Goal: Task Accomplishment & Management: Manage account settings

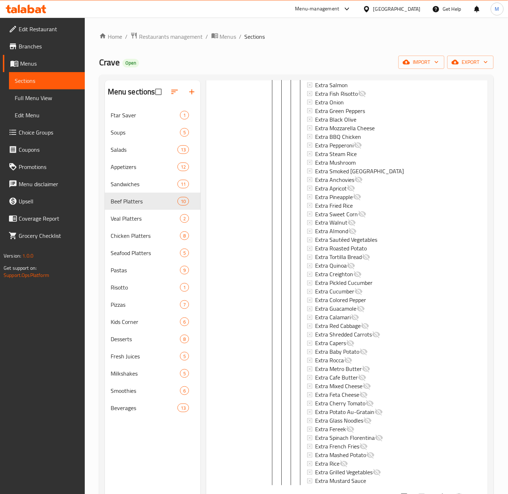
scroll to position [2658, 0]
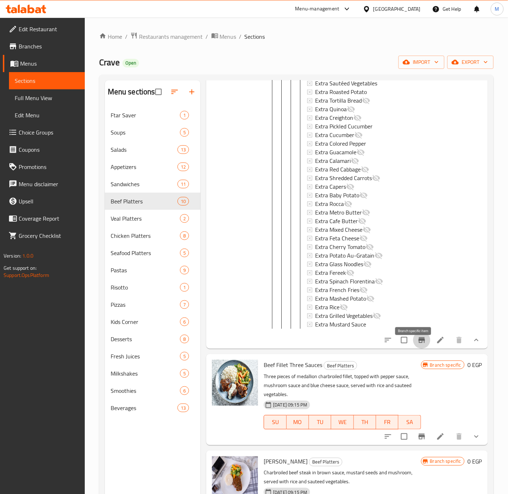
click at [418, 343] on icon "Branch-specific-item" at bounding box center [421, 341] width 6 height 6
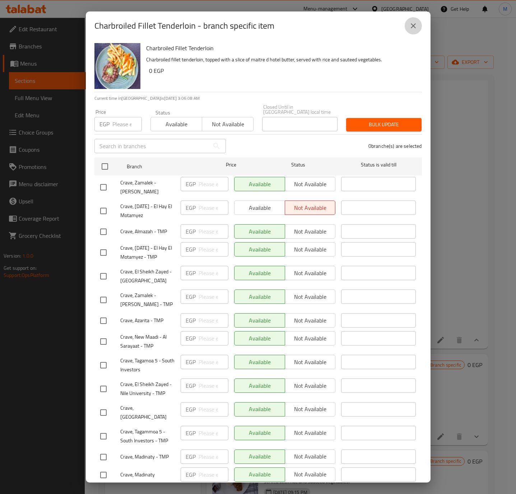
click at [412, 27] on icon "close" at bounding box center [413, 25] width 5 height 5
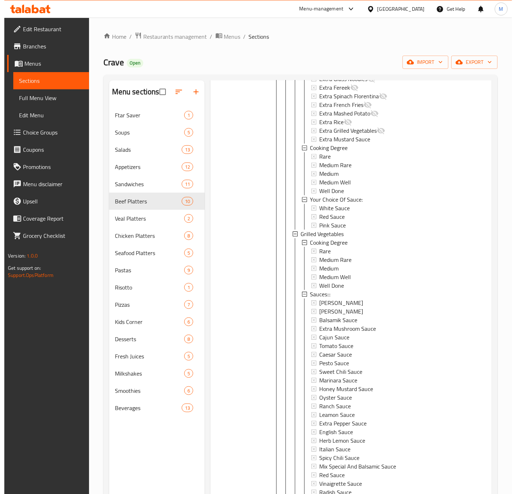
scroll to position [1869, 0]
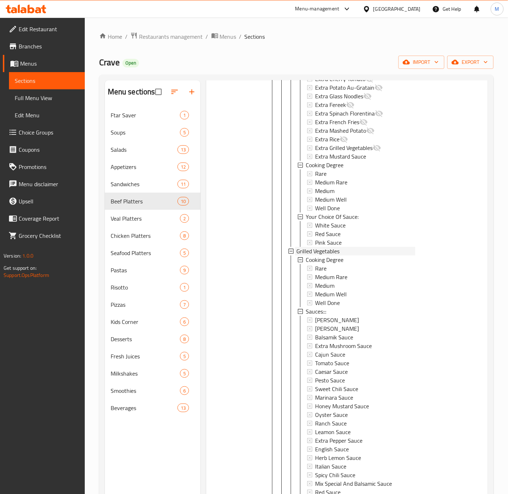
click at [310, 248] on span "Grilled Vegetables" at bounding box center [317, 251] width 43 height 9
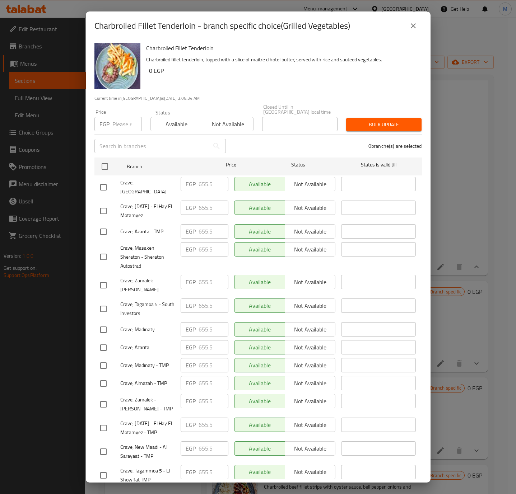
click at [106, 120] on p "EGP" at bounding box center [104, 124] width 10 height 9
click at [120, 122] on input "number" at bounding box center [126, 124] width 29 height 14
paste input "897.180"
type input "897.180"
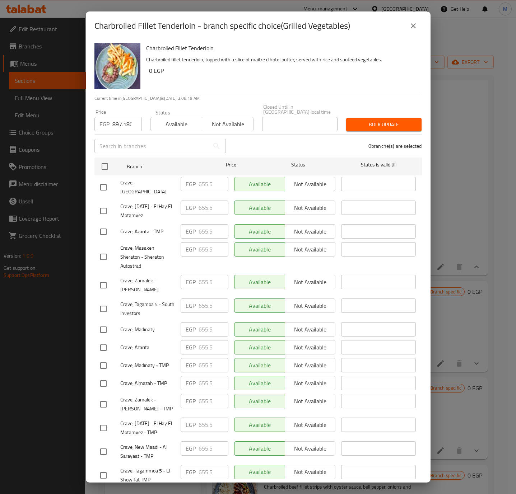
scroll to position [217, 0]
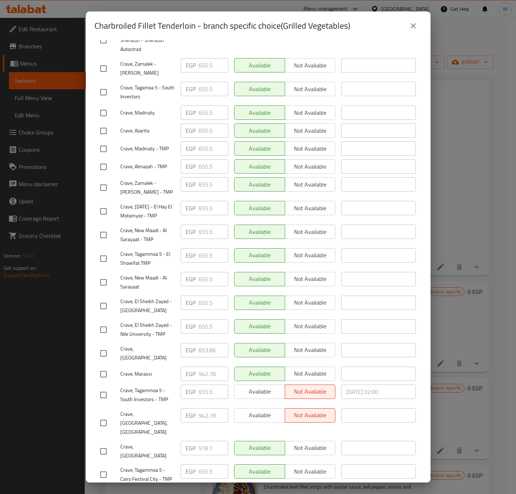
click at [103, 347] on input "checkbox" at bounding box center [103, 353] width 15 height 15
checkbox input "true"
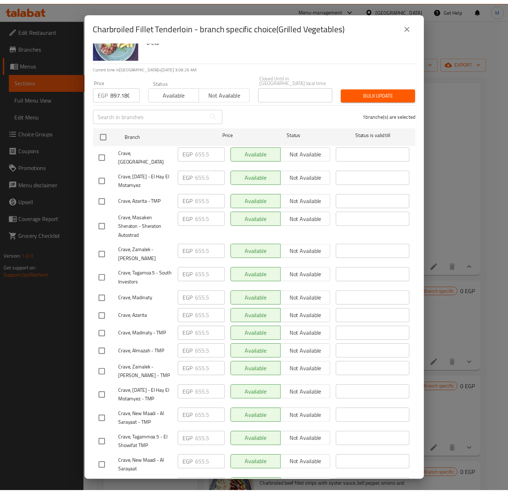
scroll to position [0, 0]
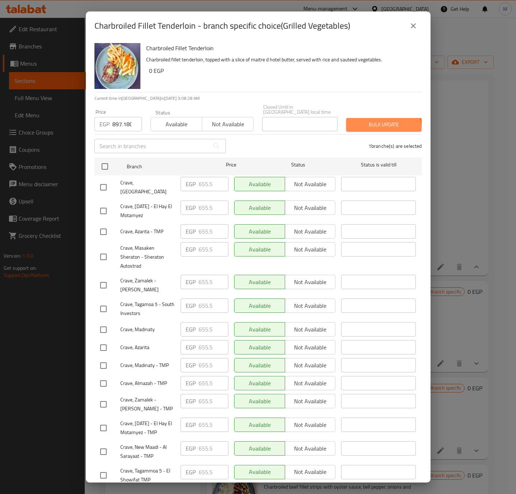
click at [373, 124] on button "Bulk update" at bounding box center [383, 124] width 75 height 13
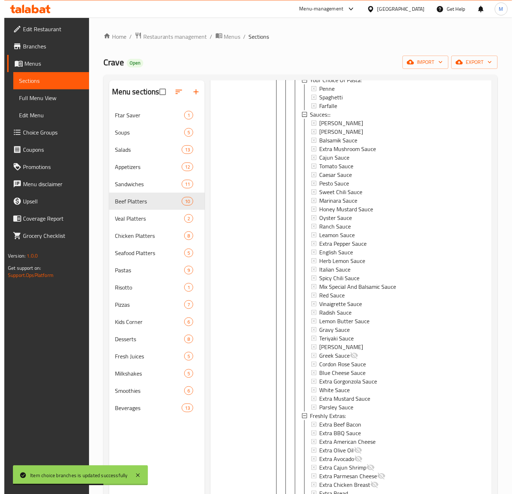
scroll to position [992, 0]
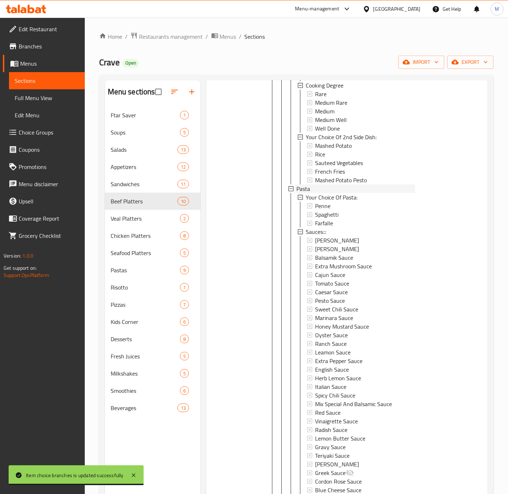
click at [311, 187] on div "Pasta" at bounding box center [355, 189] width 118 height 9
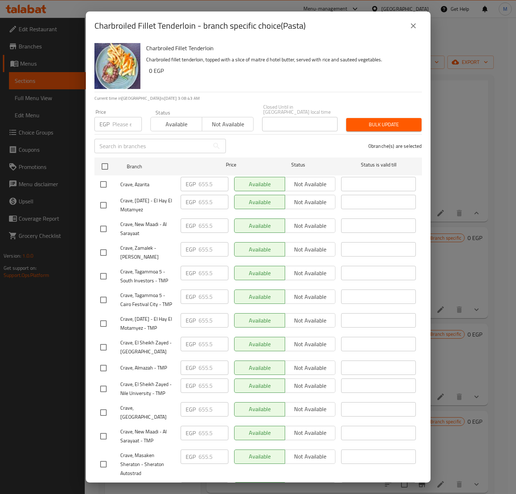
click at [121, 117] on input "number" at bounding box center [126, 124] width 29 height 14
paste input "897.180"
type input "897.180"
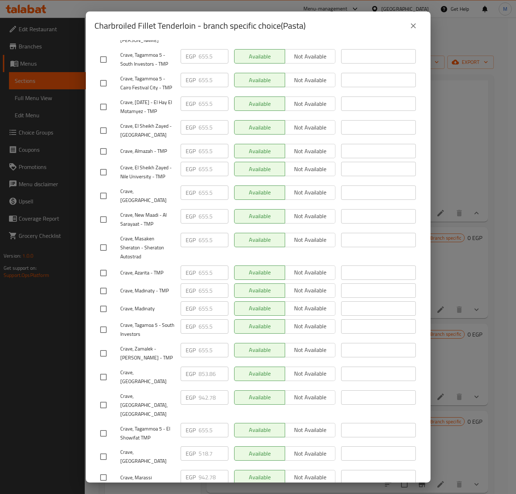
click at [101, 370] on input "checkbox" at bounding box center [103, 377] width 15 height 15
checkbox input "true"
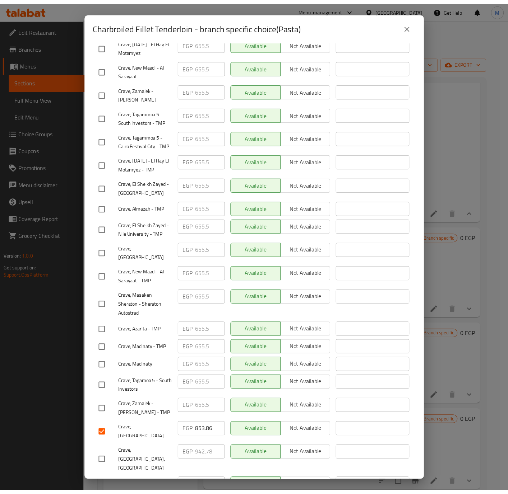
scroll to position [0, 0]
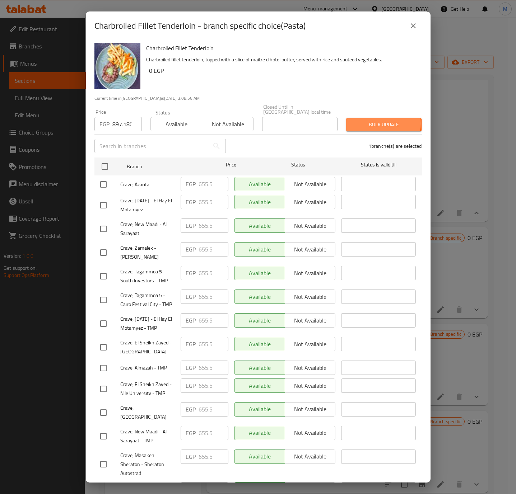
click at [376, 120] on span "Bulk update" at bounding box center [384, 124] width 64 height 9
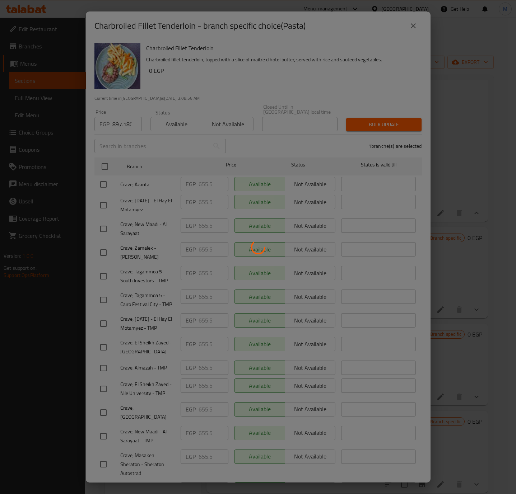
click at [376, 118] on div at bounding box center [258, 247] width 516 height 494
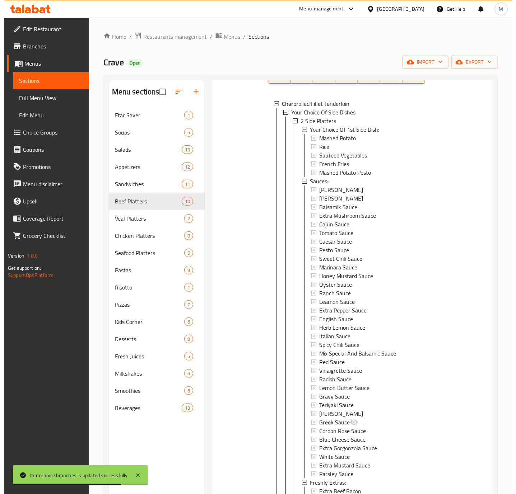
scroll to position [84, 0]
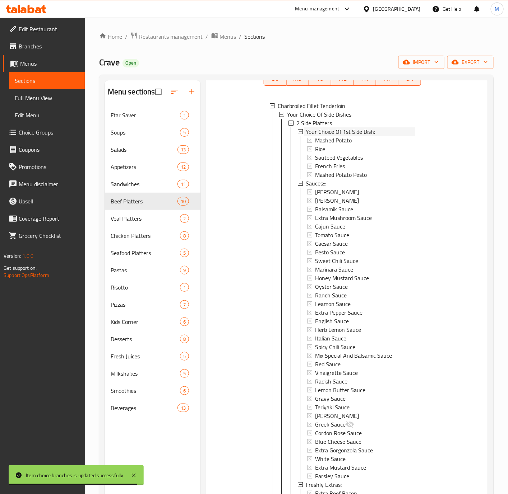
click at [322, 134] on span "Your Choice Of 1st Side Dish:" at bounding box center [340, 131] width 69 height 9
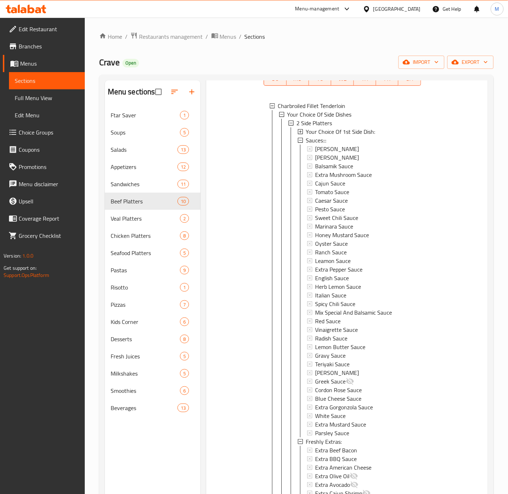
click at [321, 130] on span "Your Choice Of 1st Side Dish:" at bounding box center [340, 131] width 69 height 9
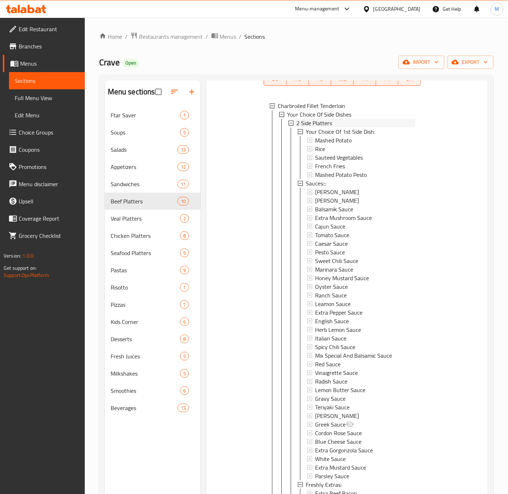
click at [315, 120] on span "2 Side Platters" at bounding box center [314, 123] width 36 height 9
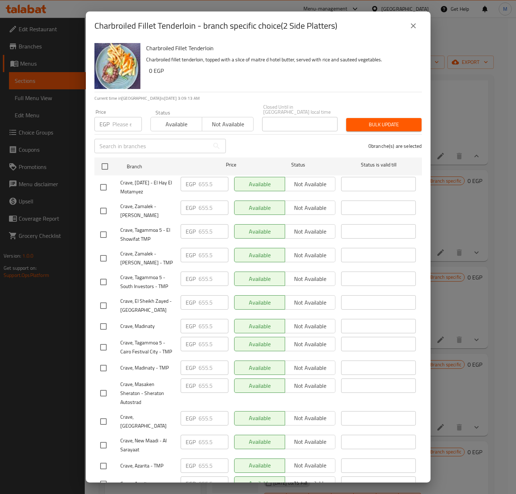
click at [121, 123] on input "number" at bounding box center [126, 124] width 29 height 14
paste input "897.180"
type input "897.180"
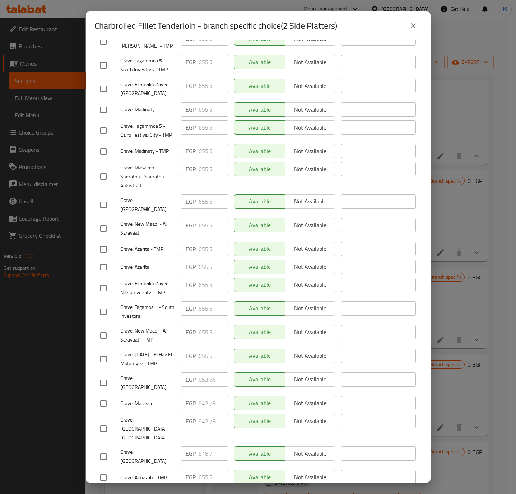
click at [102, 376] on input "checkbox" at bounding box center [103, 383] width 15 height 15
checkbox input "true"
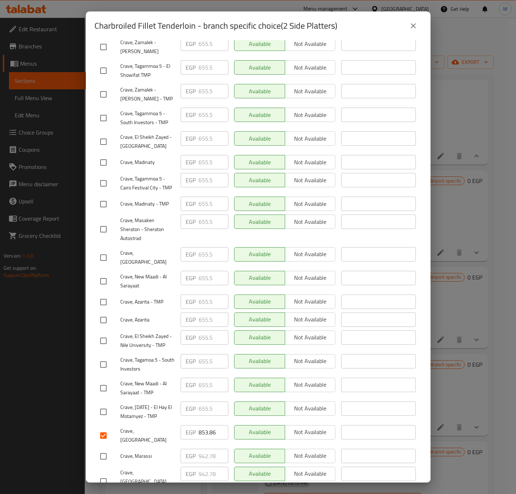
scroll to position [0, 0]
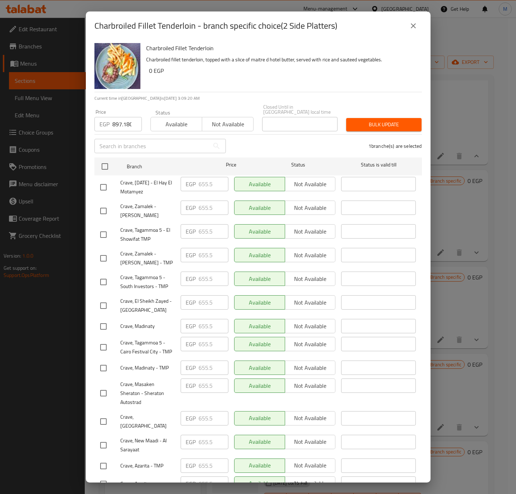
click at [384, 133] on div "1 branche(s) are selected" at bounding box center [328, 146] width 196 height 26
click at [382, 125] on button "Bulk update" at bounding box center [383, 124] width 75 height 13
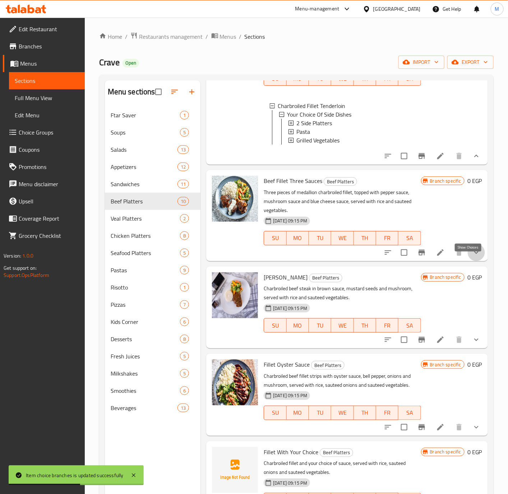
click at [472, 257] on icon "show more" at bounding box center [476, 252] width 9 height 9
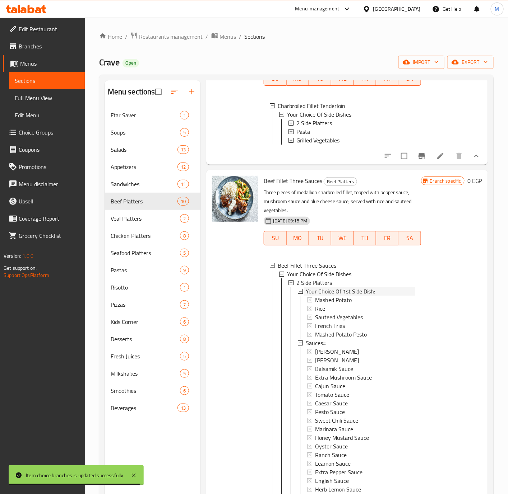
click at [351, 296] on span "Your Choice Of 1st Side Dish:" at bounding box center [340, 291] width 69 height 9
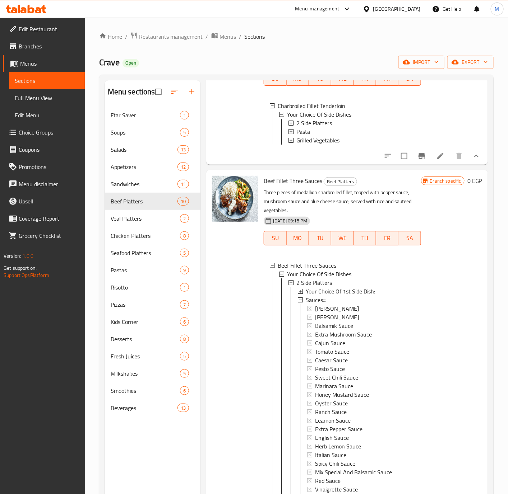
click at [351, 296] on span "Your Choice Of 1st Side Dish:" at bounding box center [340, 291] width 69 height 9
click at [330, 287] on span "2 Side Platters" at bounding box center [314, 283] width 36 height 9
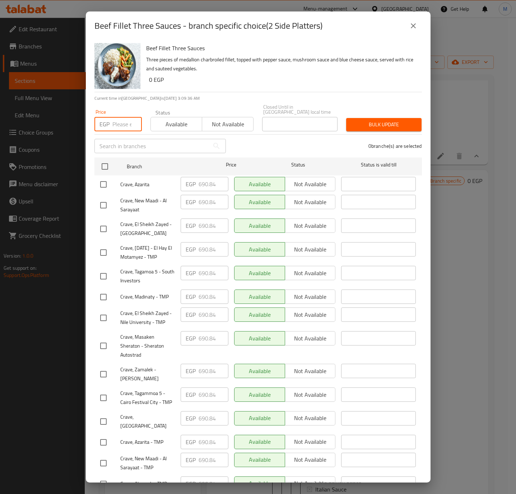
click at [116, 125] on input "number" at bounding box center [126, 124] width 29 height 14
paste input "946.200"
type input "946.200"
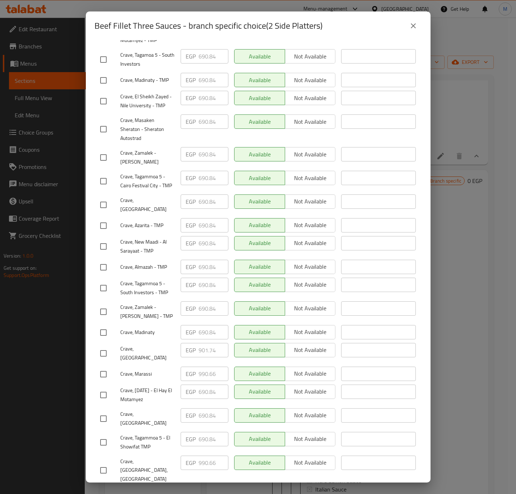
click at [104, 347] on input "checkbox" at bounding box center [103, 353] width 15 height 15
checkbox input "true"
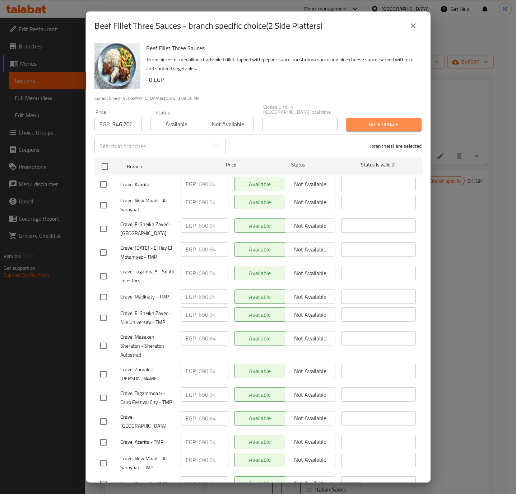
click at [387, 120] on span "Bulk update" at bounding box center [384, 124] width 64 height 9
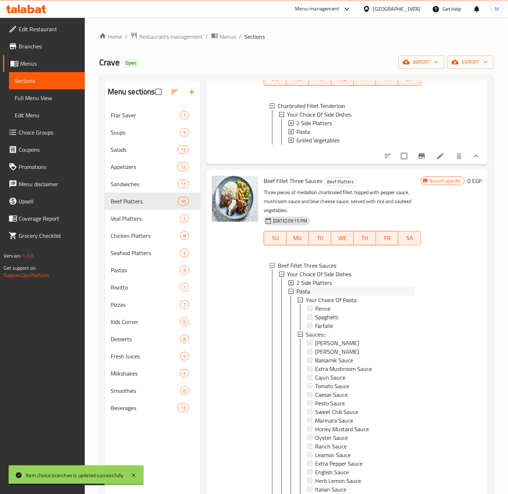
click at [320, 296] on div "Pasta" at bounding box center [355, 291] width 118 height 9
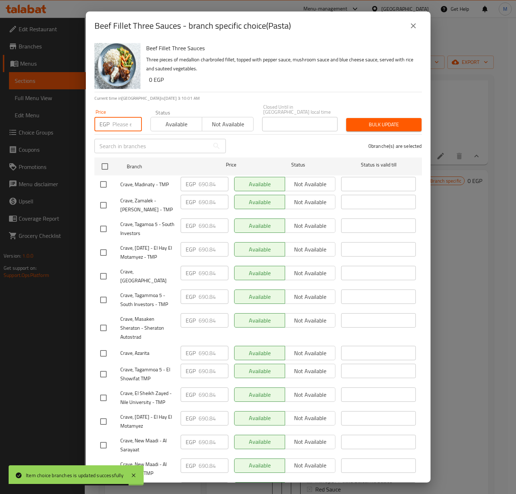
click at [126, 124] on input "number" at bounding box center [126, 124] width 29 height 14
paste input "946.200"
type input "946.200"
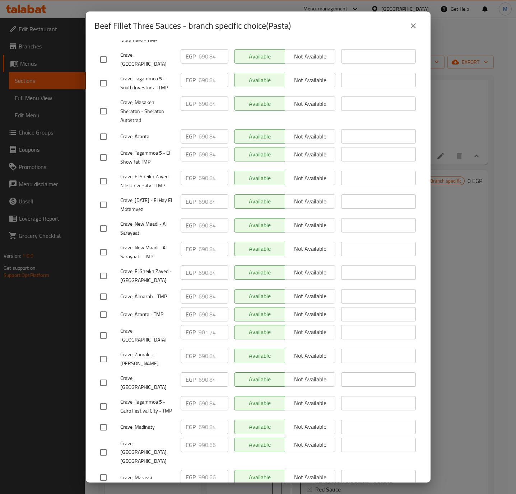
click at [106, 329] on input "checkbox" at bounding box center [103, 335] width 15 height 15
checkbox input "true"
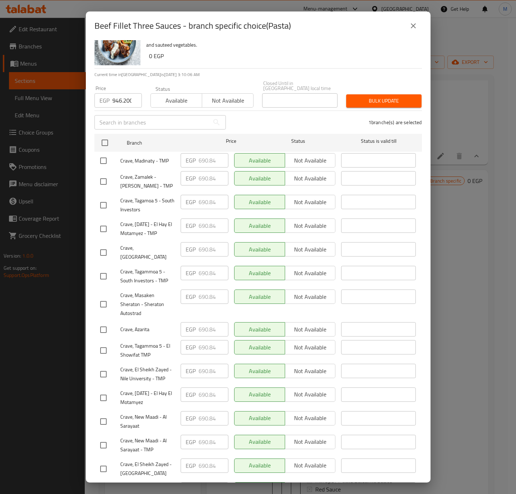
scroll to position [0, 0]
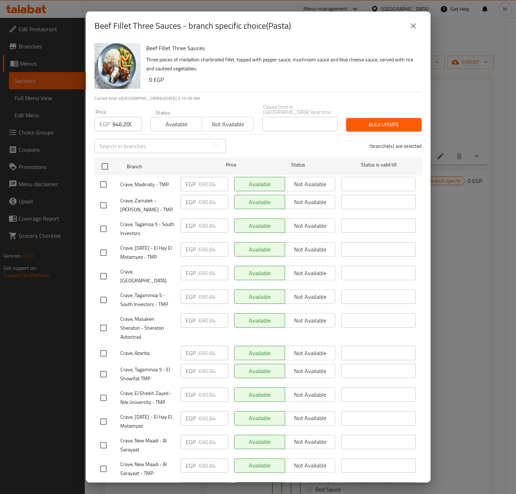
click at [398, 122] on span "Bulk update" at bounding box center [384, 124] width 64 height 9
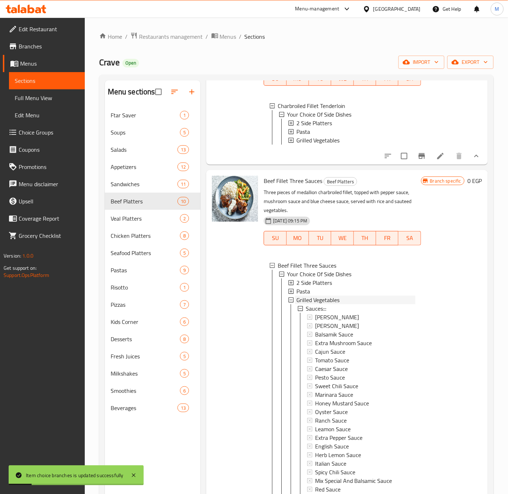
click at [323, 305] on span "Grilled Vegetables" at bounding box center [317, 300] width 43 height 9
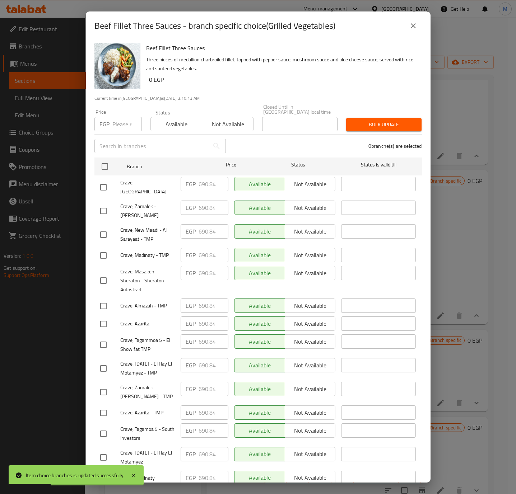
click at [120, 120] on input "number" at bounding box center [126, 124] width 29 height 14
paste input "946.200"
type input "946.200"
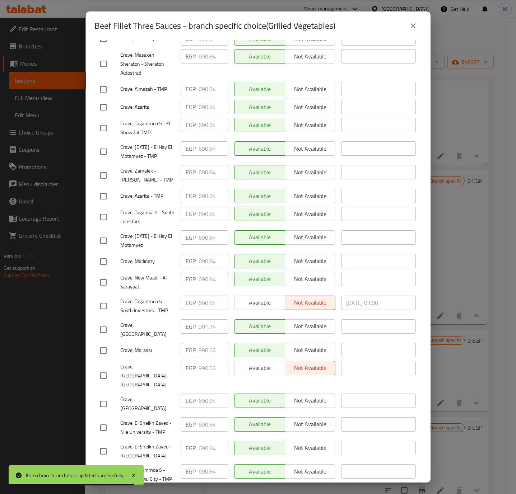
click at [102, 324] on input "checkbox" at bounding box center [103, 329] width 15 height 15
checkbox input "true"
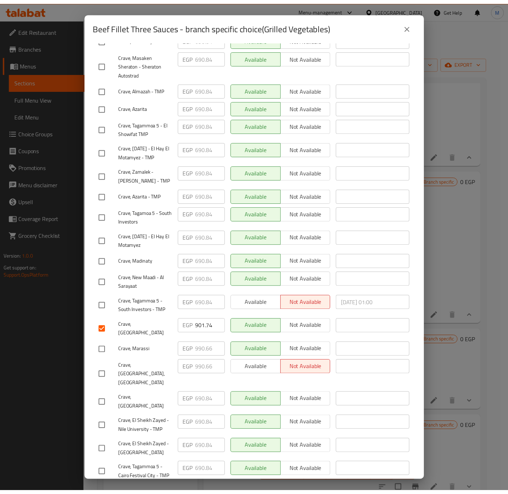
scroll to position [0, 0]
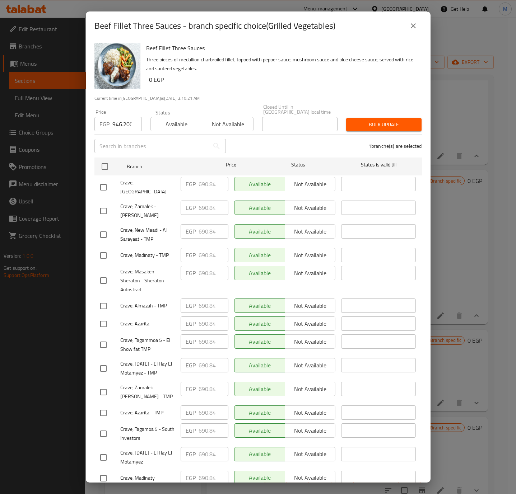
click at [380, 120] on span "Bulk update" at bounding box center [384, 124] width 64 height 9
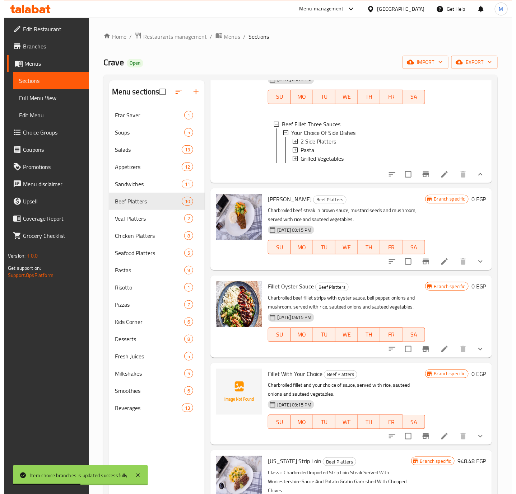
scroll to position [248, 0]
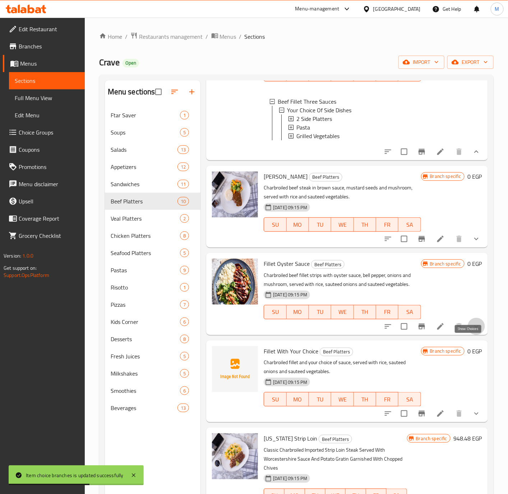
click at [472, 331] on icon "show more" at bounding box center [476, 326] width 9 height 9
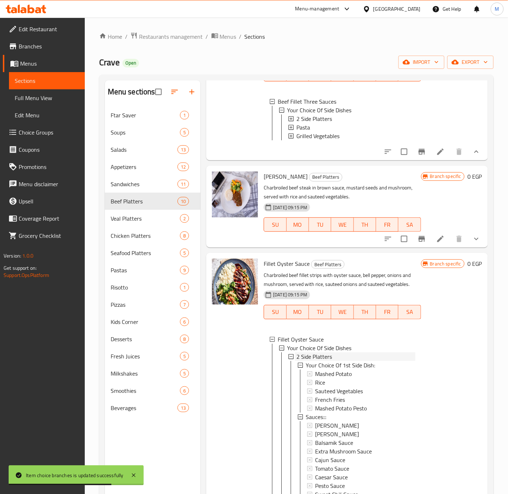
click at [329, 361] on span "2 Side Platters" at bounding box center [314, 357] width 36 height 9
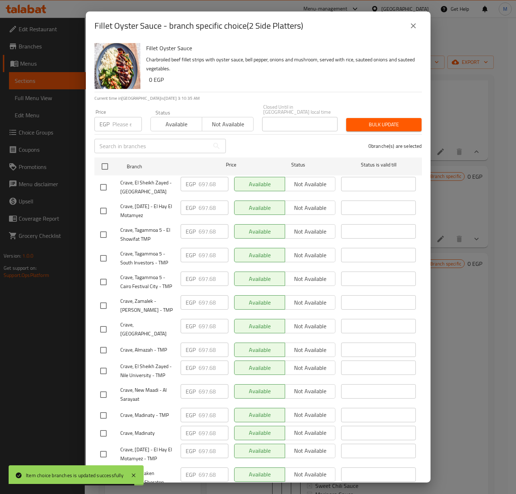
click at [123, 118] on input "number" at bounding box center [126, 124] width 29 height 14
paste input "954.180"
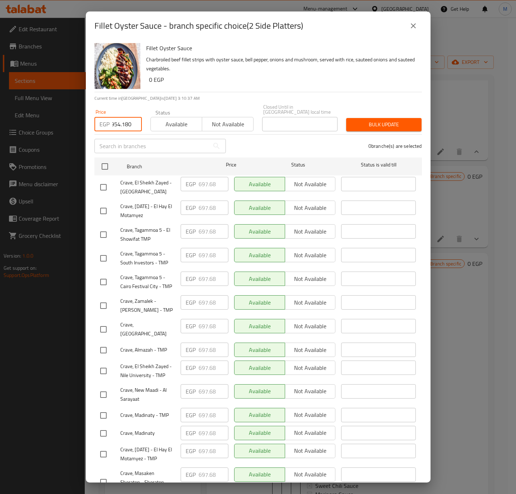
type input "954.180"
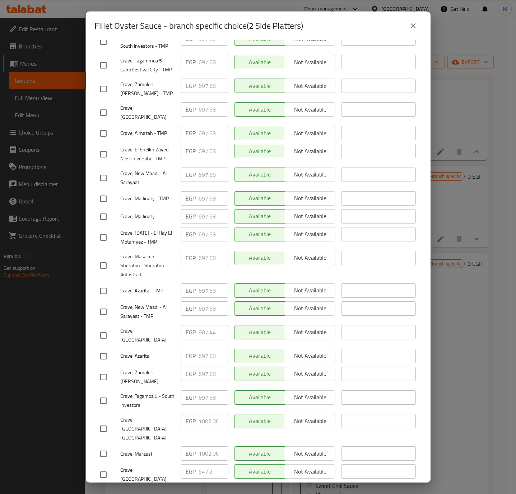
click at [106, 328] on input "checkbox" at bounding box center [103, 335] width 15 height 15
checkbox input "true"
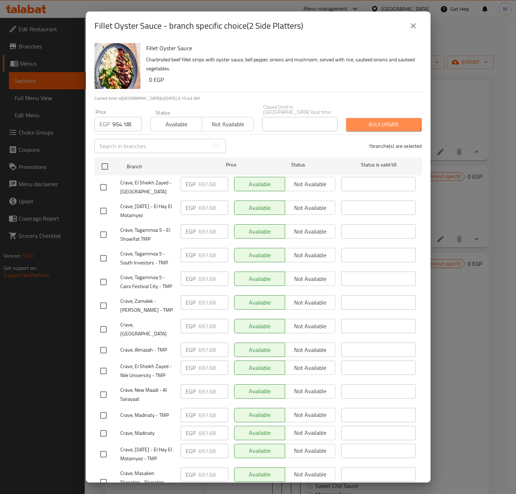
click at [376, 120] on span "Bulk update" at bounding box center [384, 124] width 64 height 9
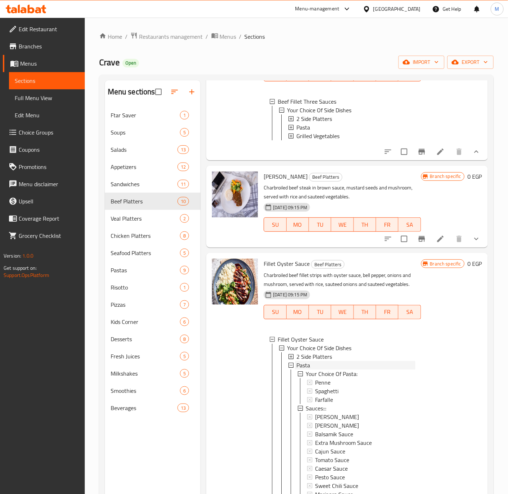
click at [310, 370] on span "Pasta" at bounding box center [303, 365] width 14 height 9
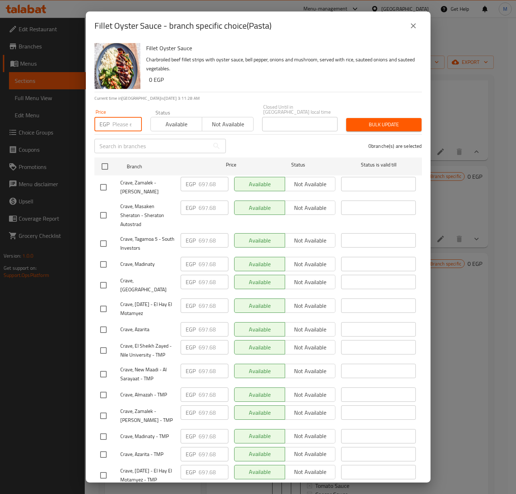
click at [121, 121] on input "number" at bounding box center [126, 124] width 29 height 14
paste input "954.180"
type input "954.180"
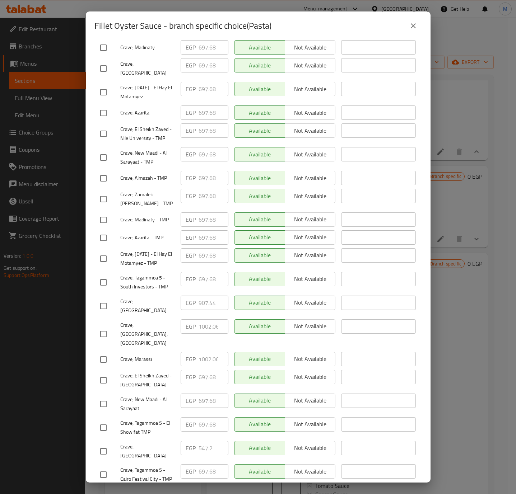
click at [103, 299] on input "checkbox" at bounding box center [103, 306] width 15 height 15
checkbox input "true"
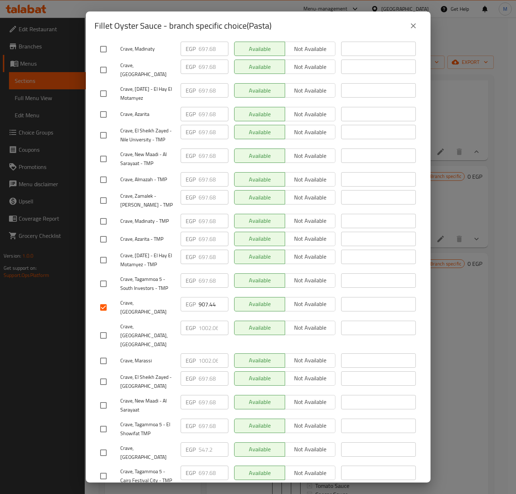
scroll to position [0, 0]
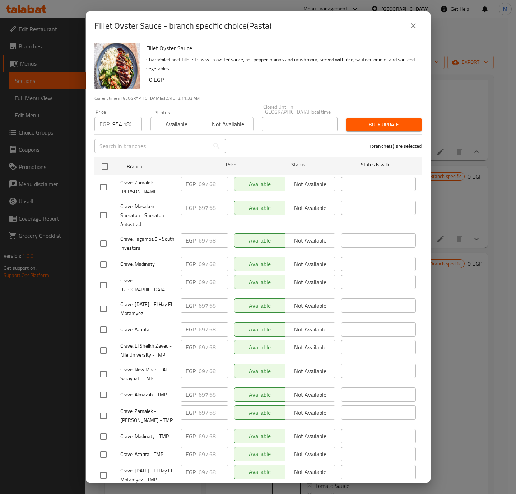
click at [365, 122] on span "Bulk update" at bounding box center [384, 124] width 64 height 9
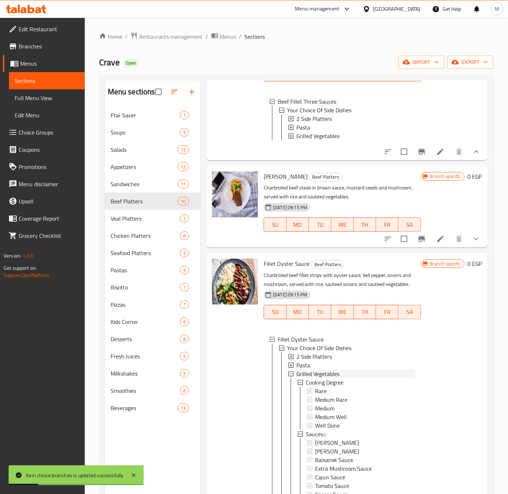
click at [324, 378] on span "Grilled Vegetables" at bounding box center [317, 374] width 43 height 9
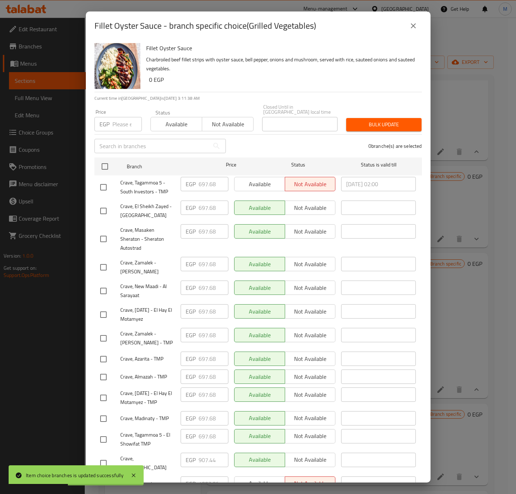
click at [122, 119] on input "number" at bounding box center [126, 124] width 29 height 14
paste input "954.180"
type input "954.180"
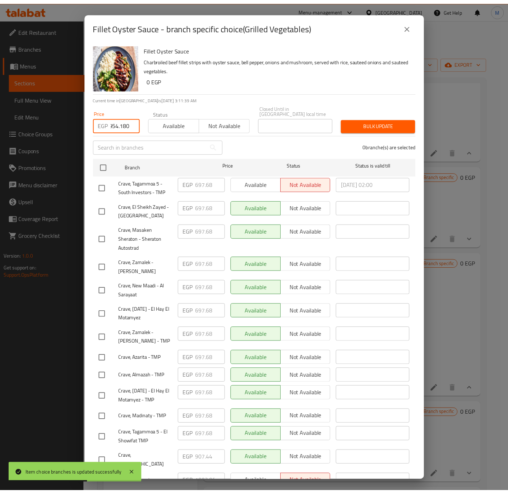
scroll to position [0, 0]
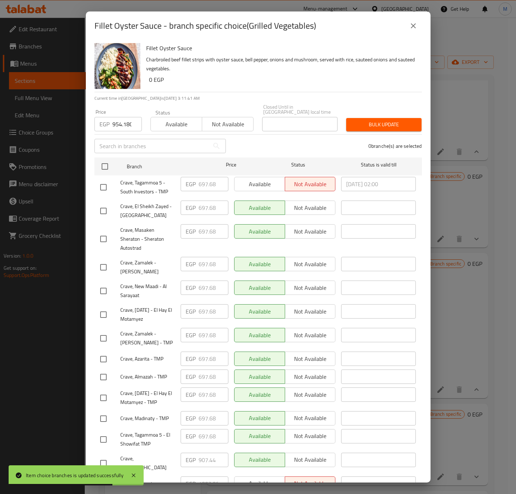
click at [103, 459] on input "checkbox" at bounding box center [103, 463] width 15 height 15
checkbox input "true"
click at [374, 120] on span "Bulk update" at bounding box center [384, 124] width 64 height 9
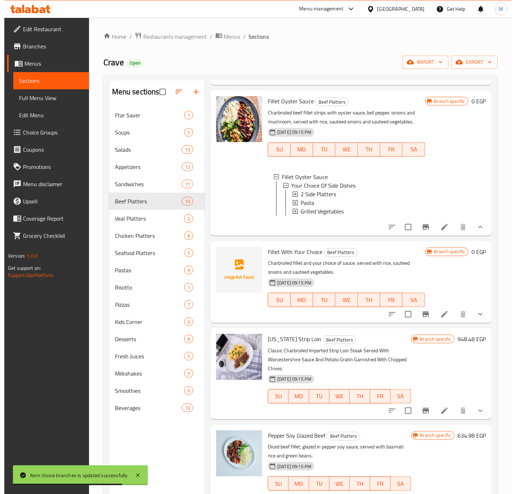
scroll to position [420, 0]
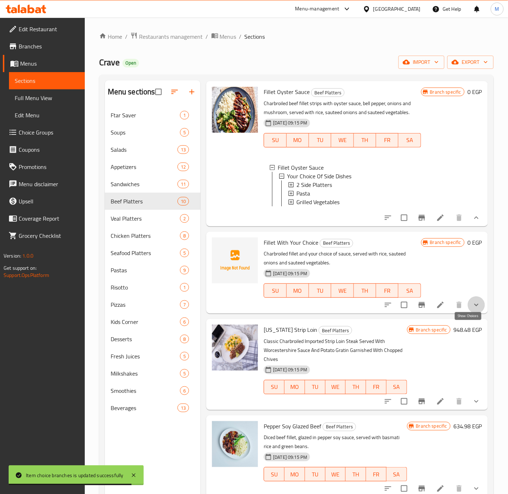
click at [472, 310] on icon "show more" at bounding box center [476, 305] width 9 height 9
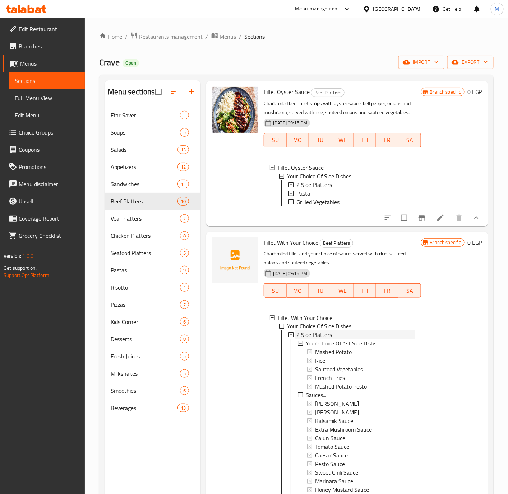
click at [313, 340] on span "2 Side Platters" at bounding box center [314, 335] width 36 height 9
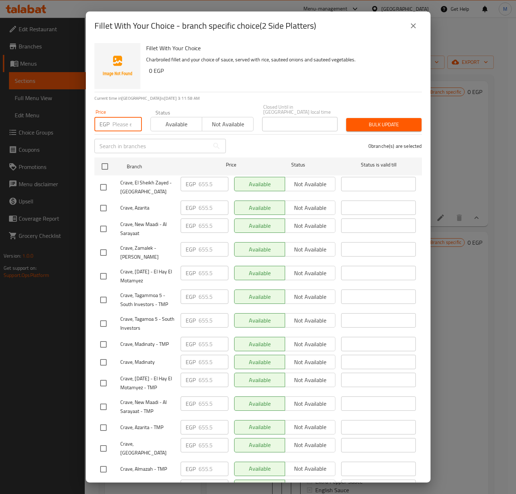
click at [122, 123] on input "number" at bounding box center [126, 124] width 29 height 14
paste input "897.180"
type input "897.180"
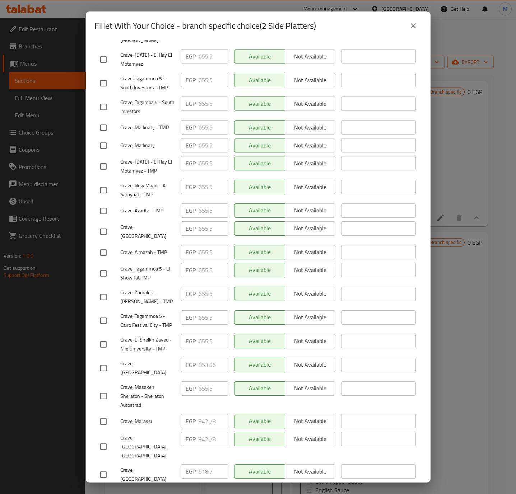
click at [103, 362] on input "checkbox" at bounding box center [103, 368] width 15 height 15
checkbox input "true"
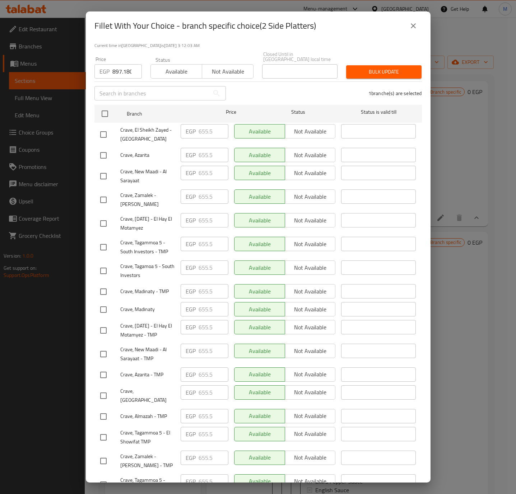
scroll to position [0, 0]
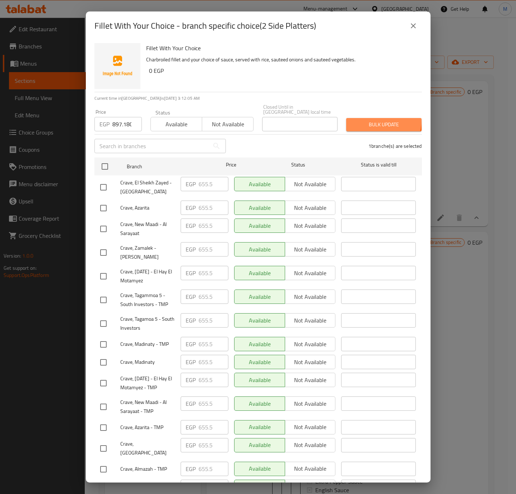
click at [371, 120] on span "Bulk update" at bounding box center [384, 124] width 64 height 9
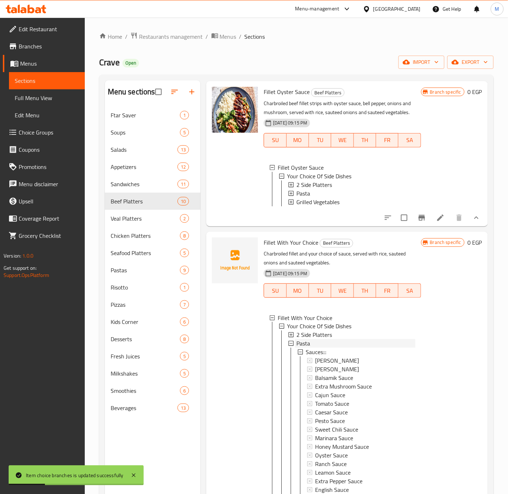
click at [313, 348] on div "Pasta" at bounding box center [355, 344] width 118 height 9
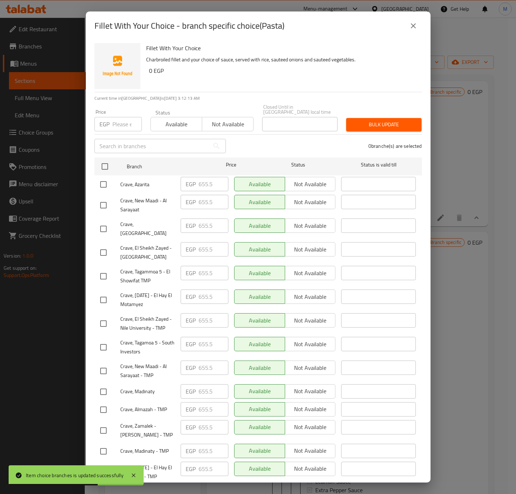
click at [120, 118] on input "number" at bounding box center [126, 124] width 29 height 14
paste input "897.180"
type input "897.180"
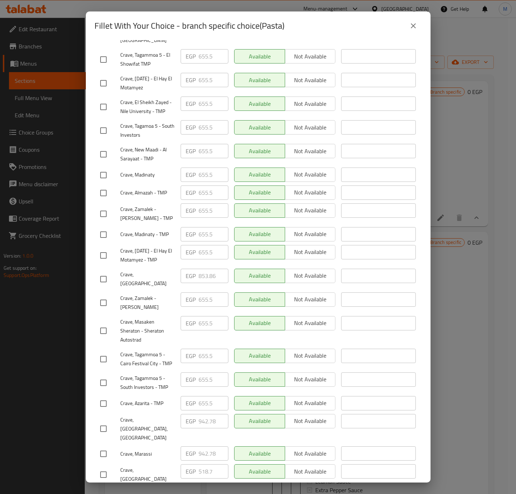
click at [108, 278] on input "checkbox" at bounding box center [103, 279] width 15 height 15
checkbox input "true"
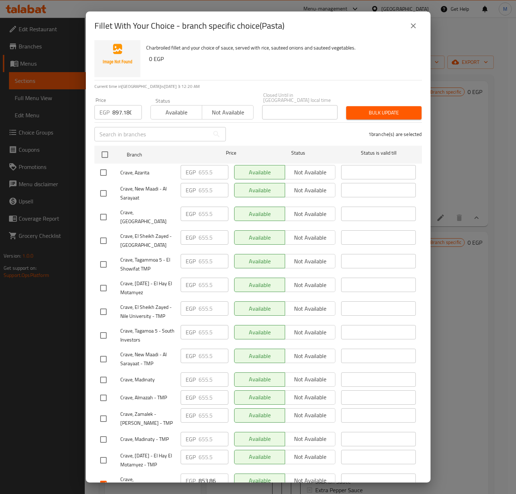
scroll to position [0, 0]
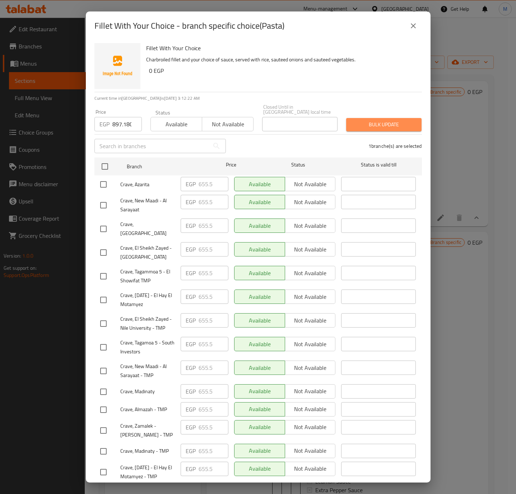
click at [378, 124] on span "Bulk update" at bounding box center [384, 124] width 64 height 9
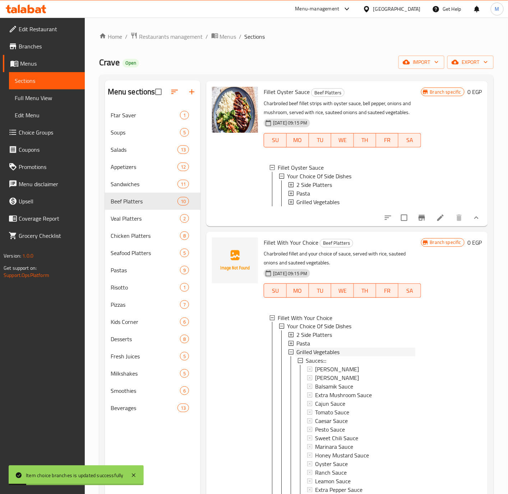
click at [325, 357] on span "Grilled Vegetables" at bounding box center [317, 352] width 43 height 9
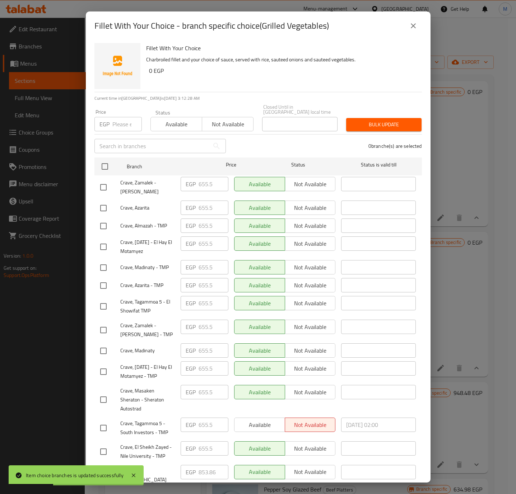
click at [122, 124] on input "number" at bounding box center [126, 124] width 29 height 14
paste input "897.180"
type input "897.180"
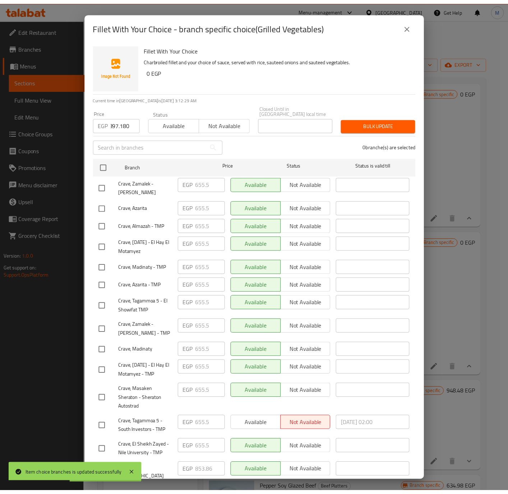
scroll to position [0, 0]
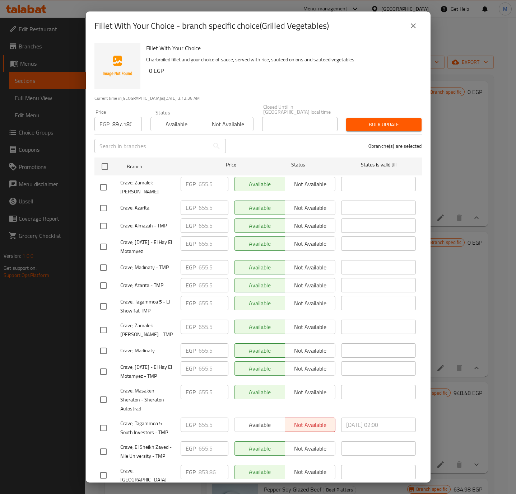
click at [104, 477] on input "checkbox" at bounding box center [103, 475] width 15 height 15
checkbox input "true"
click at [366, 120] on span "Bulk update" at bounding box center [384, 124] width 64 height 9
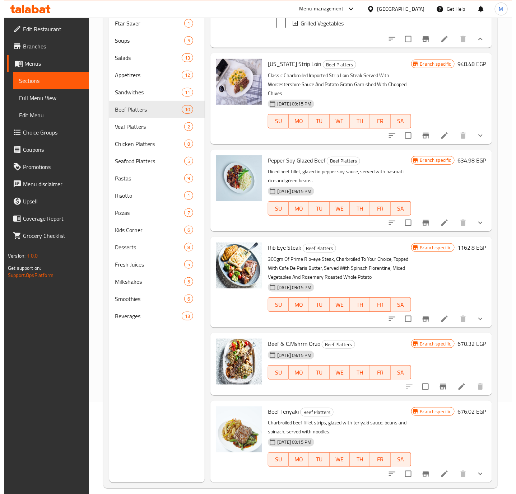
scroll to position [101, 0]
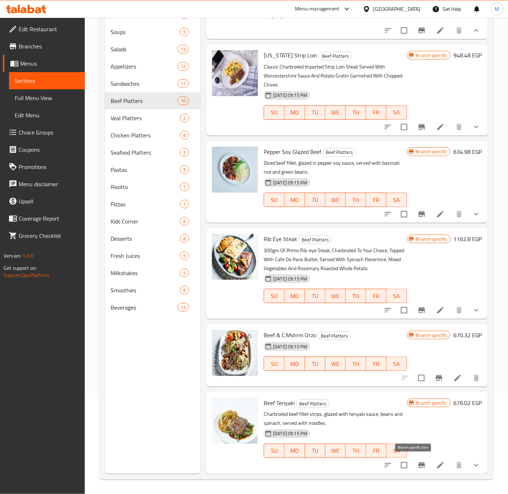
click at [417, 464] on icon "Branch-specific-item" at bounding box center [421, 465] width 9 height 9
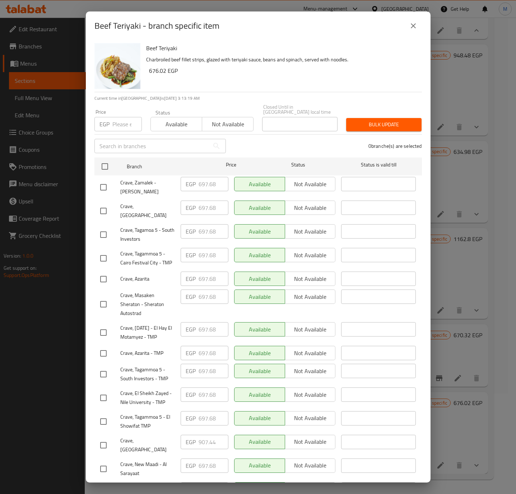
click at [122, 124] on input "number" at bounding box center [126, 124] width 29 height 14
paste input "954.180"
type input "954.180"
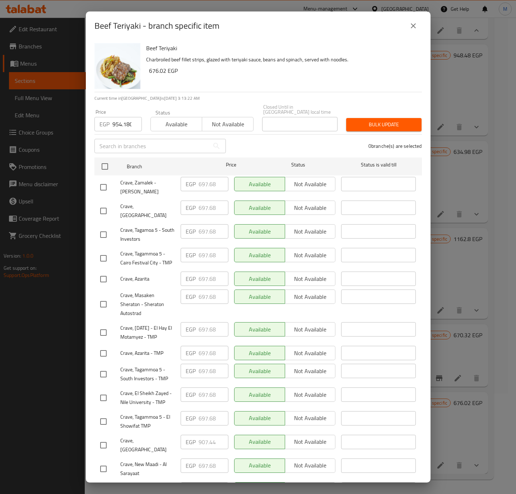
click at [103, 440] on input "checkbox" at bounding box center [103, 445] width 15 height 15
checkbox input "true"
click at [362, 124] on span "Bulk update" at bounding box center [384, 124] width 64 height 9
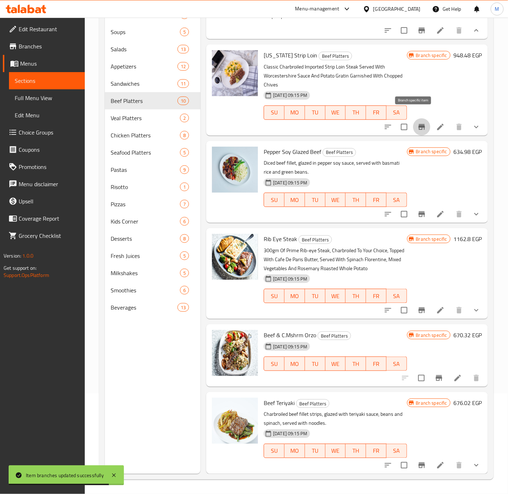
click at [418, 124] on icon "Branch-specific-item" at bounding box center [421, 127] width 6 height 6
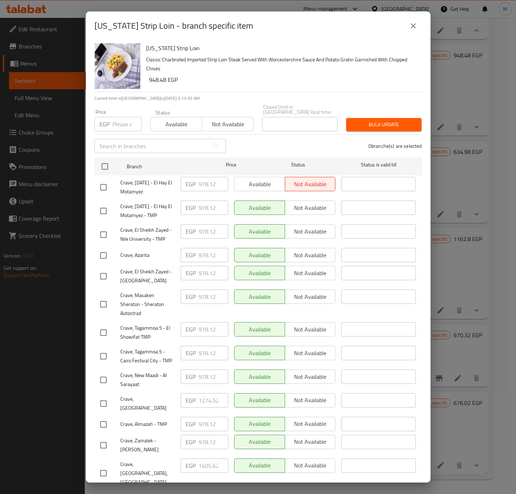
click at [129, 123] on input "number" at bounding box center [126, 124] width 29 height 14
paste input "1339.500"
type input "1339.500"
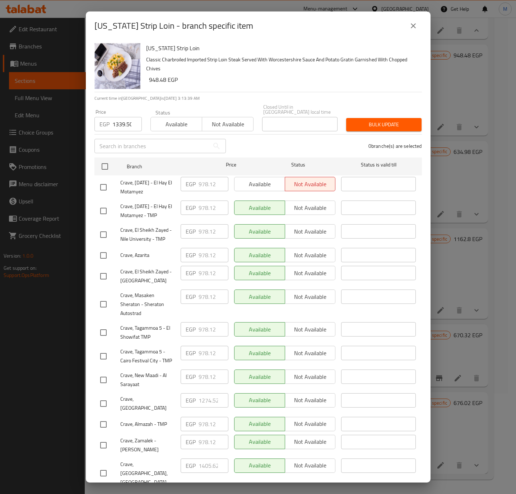
click at [106, 404] on input "checkbox" at bounding box center [103, 403] width 15 height 15
checkbox input "true"
click at [378, 120] on span "Bulk update" at bounding box center [384, 124] width 64 height 9
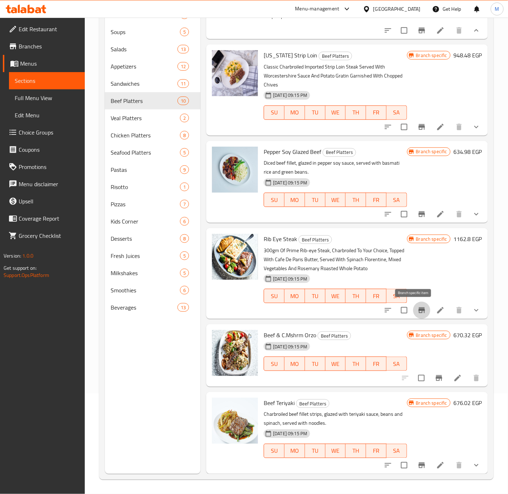
click at [417, 314] on icon "Branch-specific-item" at bounding box center [421, 310] width 9 height 9
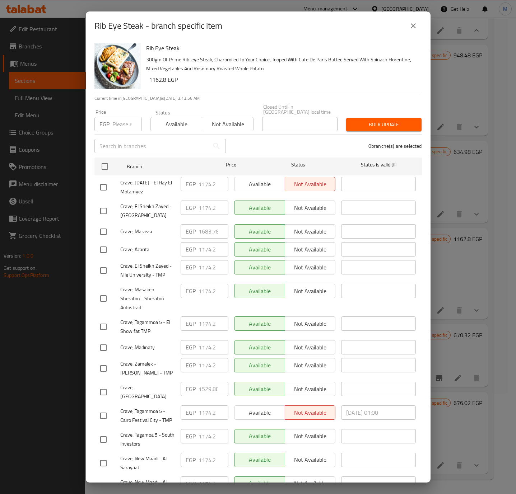
click at [127, 122] on input "number" at bounding box center [126, 124] width 29 height 14
paste input "1607.400"
type input "1607.400"
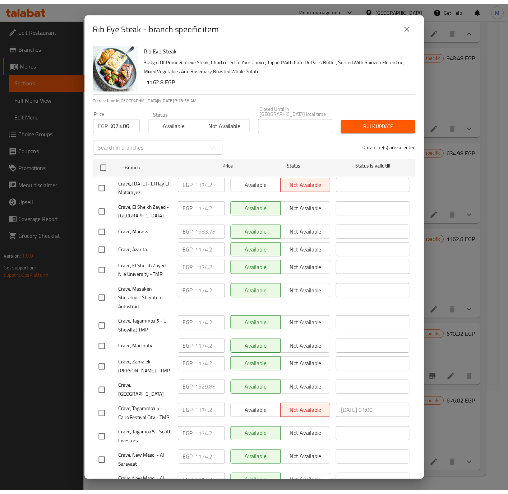
scroll to position [0, 0]
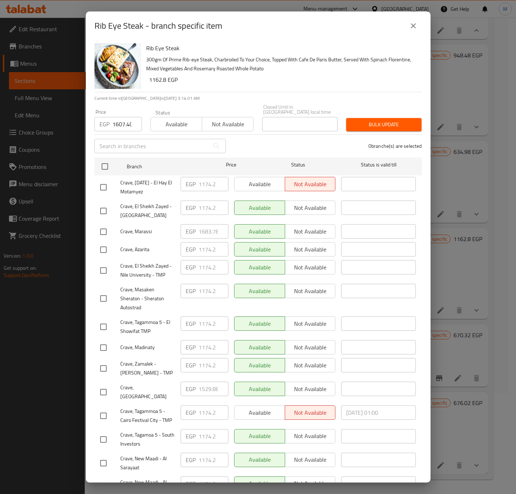
click at [106, 386] on input "checkbox" at bounding box center [103, 392] width 15 height 15
checkbox input "true"
click at [387, 120] on span "Bulk update" at bounding box center [384, 124] width 64 height 9
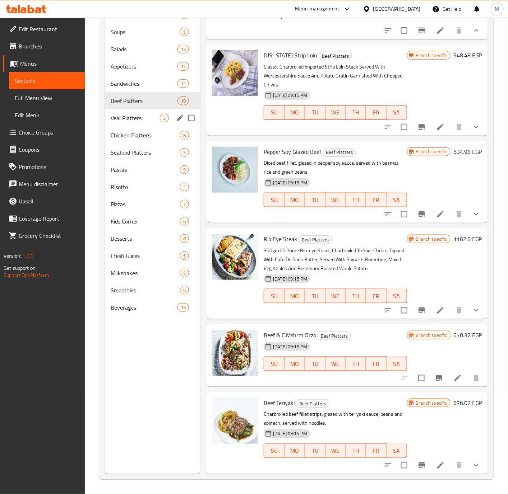
click at [136, 124] on div "Veal Platters 2" at bounding box center [153, 118] width 96 height 17
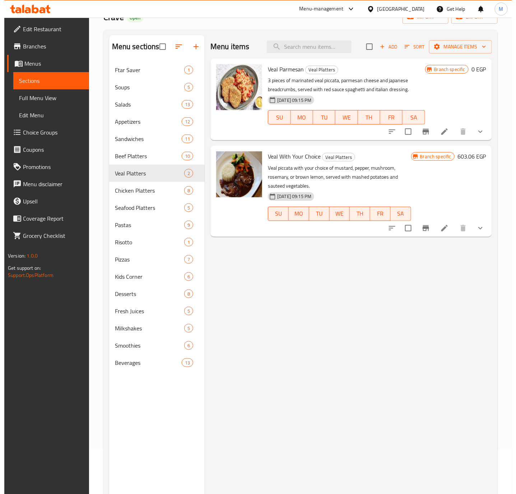
scroll to position [42, 0]
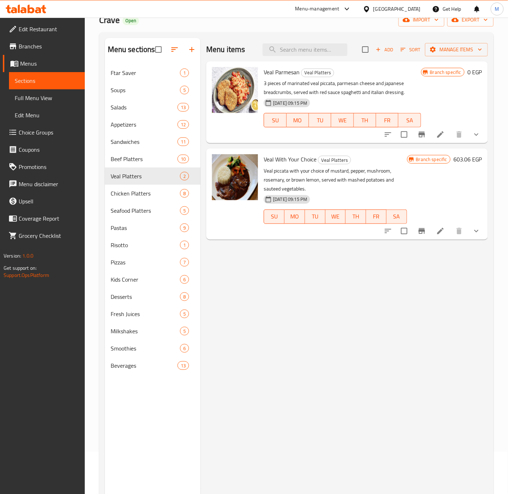
click at [480, 137] on icon "show more" at bounding box center [476, 134] width 9 height 9
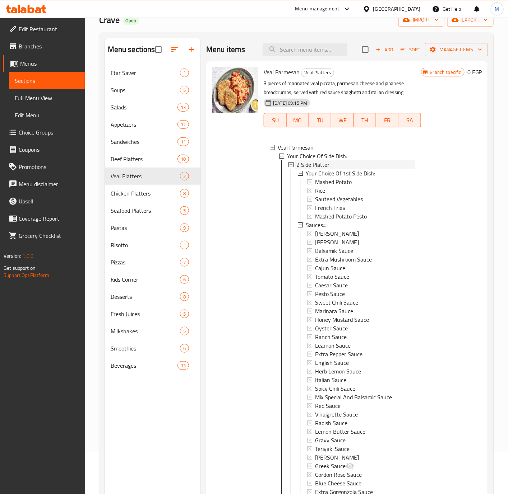
click at [322, 167] on span "2 Side Platter" at bounding box center [312, 165] width 33 height 9
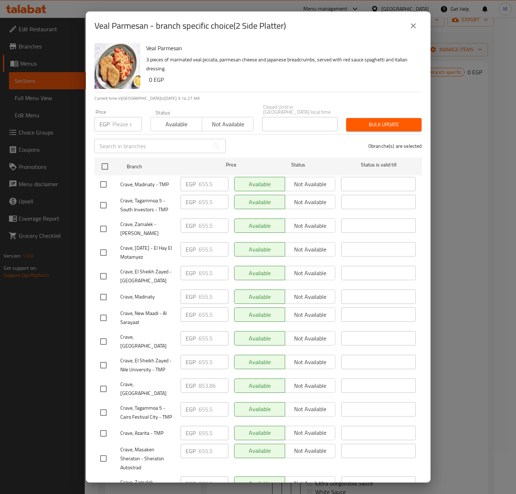
click at [118, 120] on input "number" at bounding box center [126, 124] width 29 height 14
paste input "897.180"
type input "897.180"
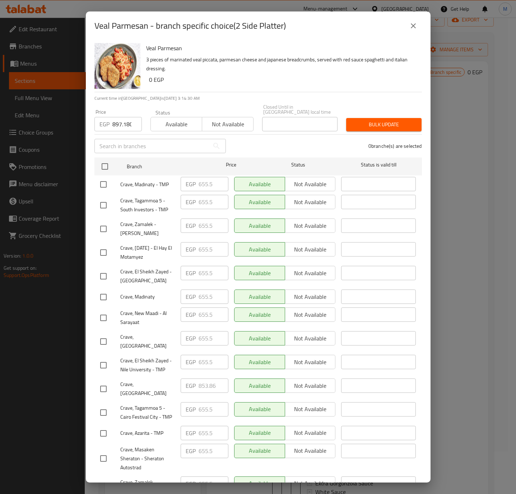
click at [103, 382] on input "checkbox" at bounding box center [103, 389] width 15 height 15
checkbox input "true"
click at [369, 121] on span "Bulk update" at bounding box center [384, 124] width 64 height 9
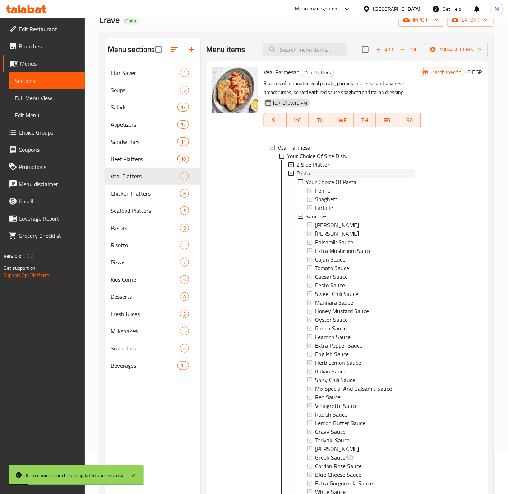
click at [313, 174] on div "Pasta" at bounding box center [355, 173] width 118 height 9
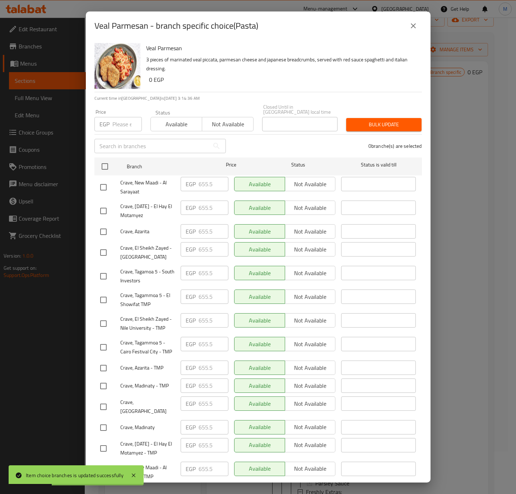
click at [120, 123] on input "number" at bounding box center [126, 124] width 29 height 14
paste input "897.180"
type input "897.180"
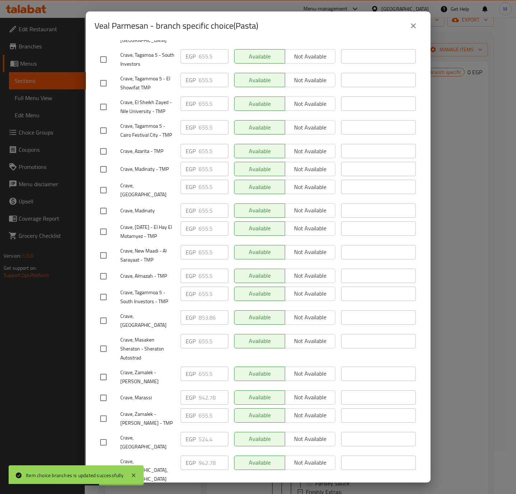
click at [104, 320] on input "checkbox" at bounding box center [103, 320] width 15 height 15
checkbox input "true"
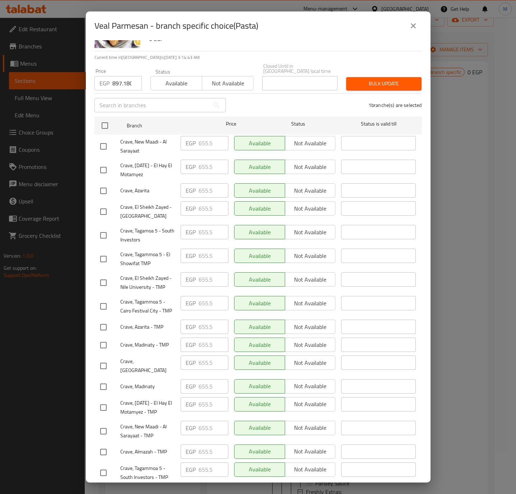
scroll to position [0, 0]
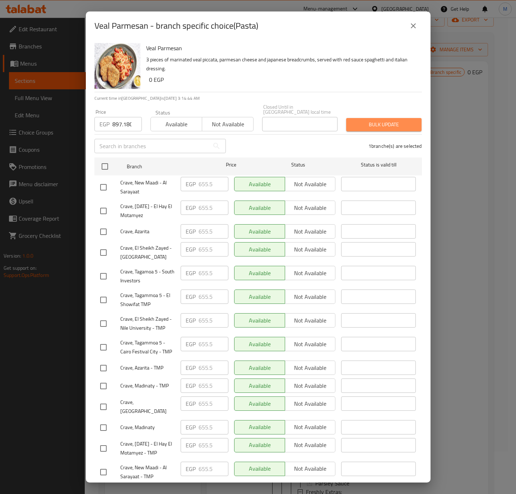
click at [379, 120] on span "Bulk update" at bounding box center [384, 124] width 64 height 9
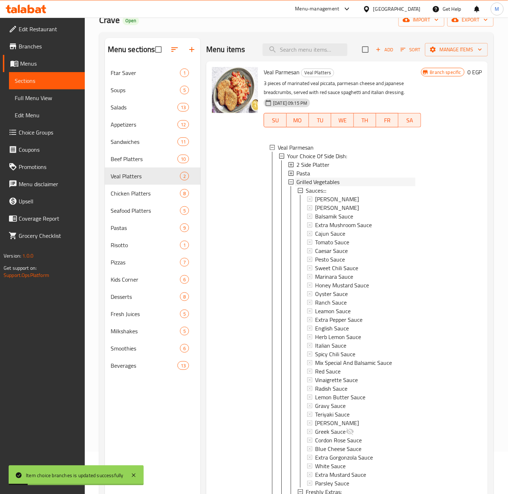
click at [316, 182] on span "Grilled Vegetables" at bounding box center [317, 182] width 43 height 9
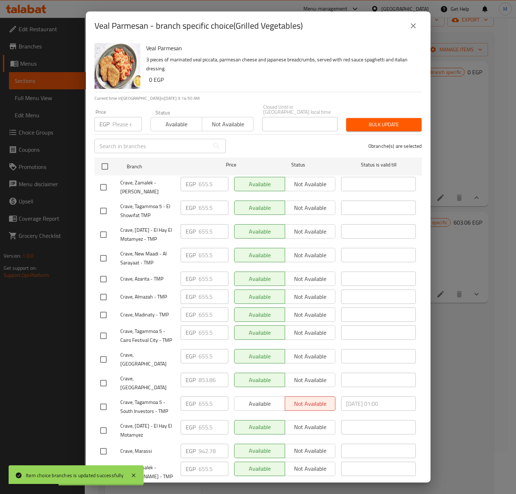
click at [117, 124] on input "number" at bounding box center [126, 124] width 29 height 14
paste input "897.180"
type input "897.180"
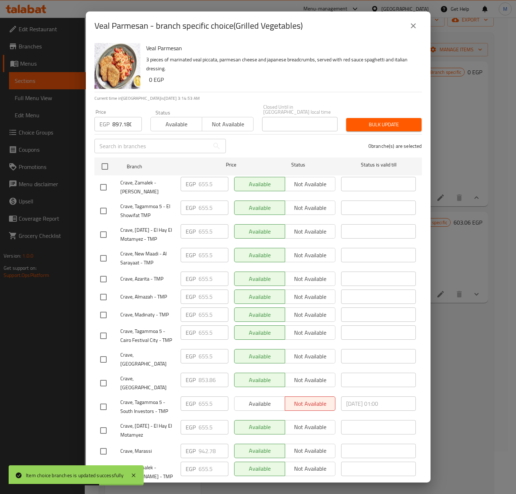
click at [103, 378] on input "checkbox" at bounding box center [103, 383] width 15 height 15
checkbox input "true"
click at [356, 125] on button "Bulk update" at bounding box center [383, 124] width 75 height 13
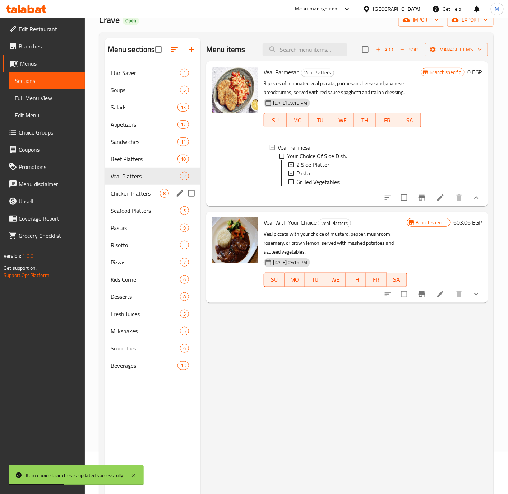
click at [144, 199] on div "Chicken Platters 8" at bounding box center [153, 193] width 96 height 17
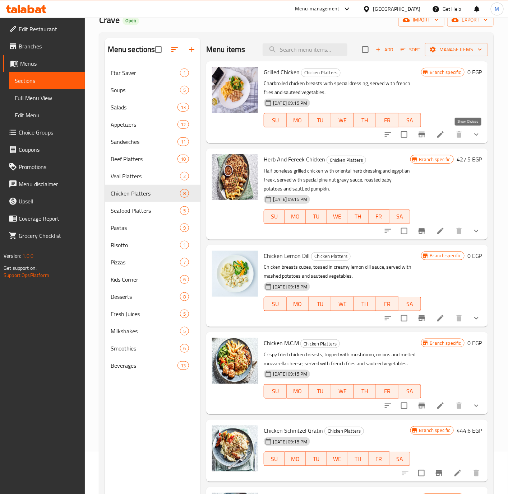
click at [472, 135] on icon "show more" at bounding box center [476, 134] width 9 height 9
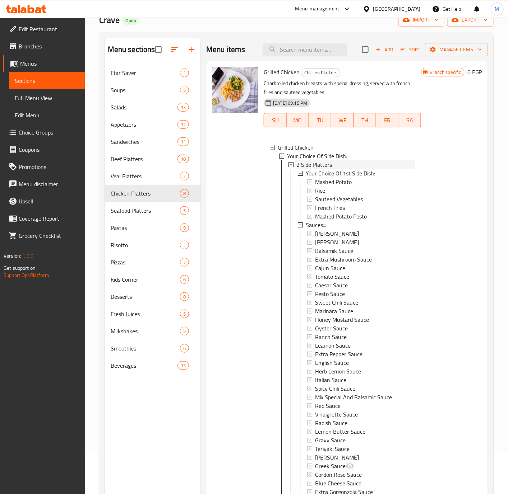
click at [341, 165] on div "2 Side Platters" at bounding box center [355, 165] width 118 height 9
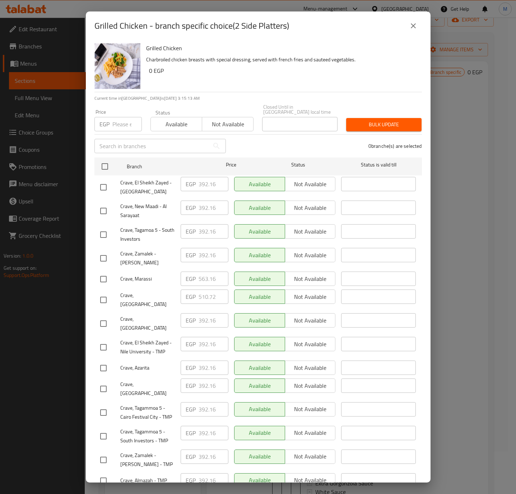
click at [123, 124] on input "number" at bounding box center [126, 124] width 29 height 14
paste input "536.940"
type input "536.940"
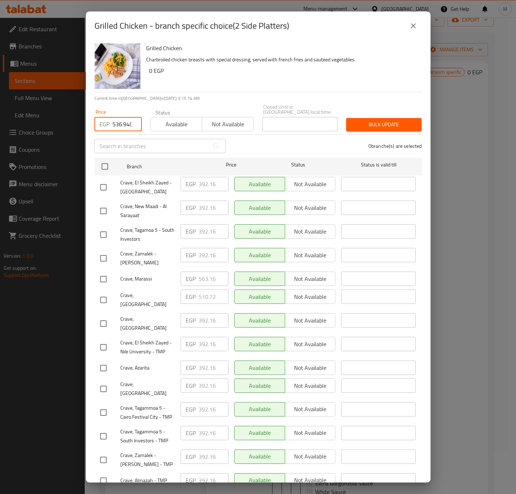
click at [179, 119] on span "Available" at bounding box center [177, 124] width 46 height 10
click at [180, 119] on span "Available" at bounding box center [177, 124] width 46 height 10
click at [108, 293] on input "checkbox" at bounding box center [103, 300] width 15 height 15
checkbox input "true"
click at [367, 123] on span "Bulk update" at bounding box center [384, 124] width 64 height 9
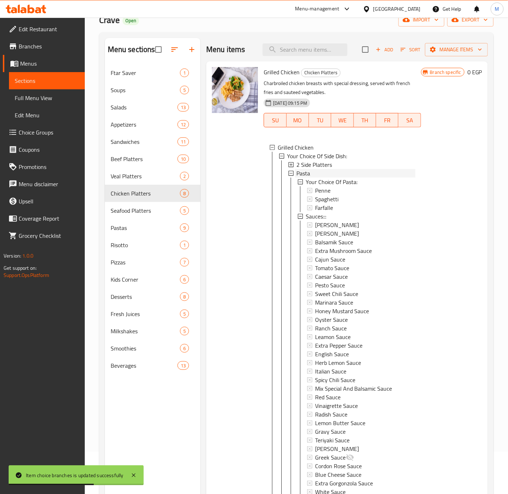
click at [306, 171] on span "Pasta" at bounding box center [303, 173] width 14 height 9
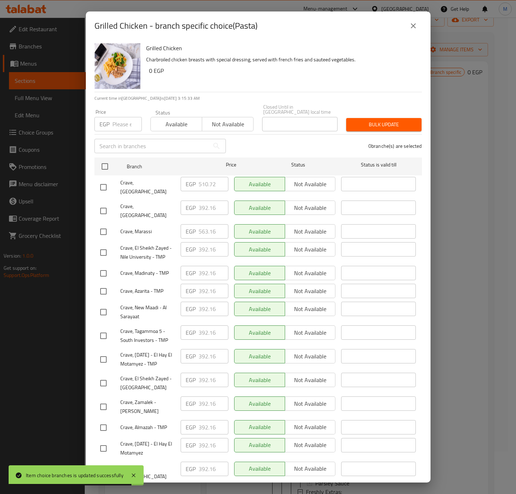
click at [122, 123] on input "number" at bounding box center [126, 124] width 29 height 14
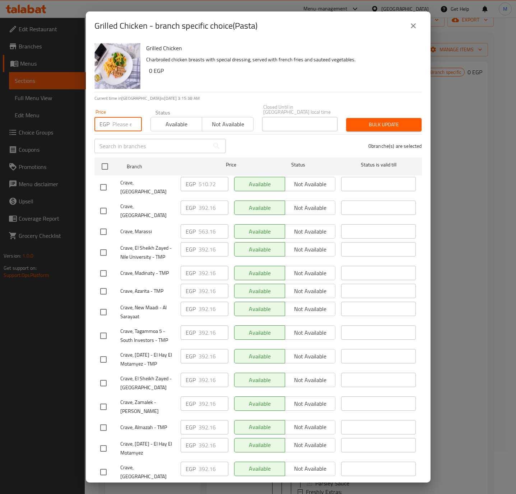
click at [122, 118] on input "number" at bounding box center [126, 124] width 29 height 14
paste input "536.940"
type input "536.940"
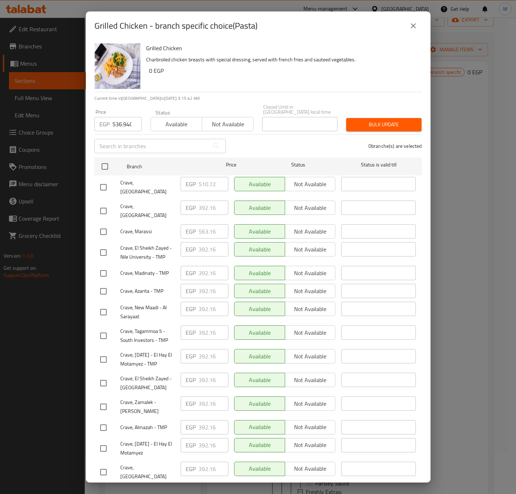
click at [105, 182] on input "checkbox" at bounding box center [103, 187] width 15 height 15
checkbox input "true"
click at [367, 123] on span "Bulk update" at bounding box center [384, 124] width 64 height 9
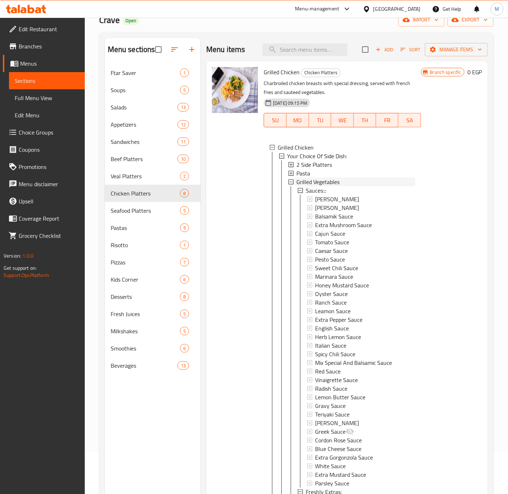
click at [313, 184] on span "Grilled Vegetables" at bounding box center [317, 182] width 43 height 9
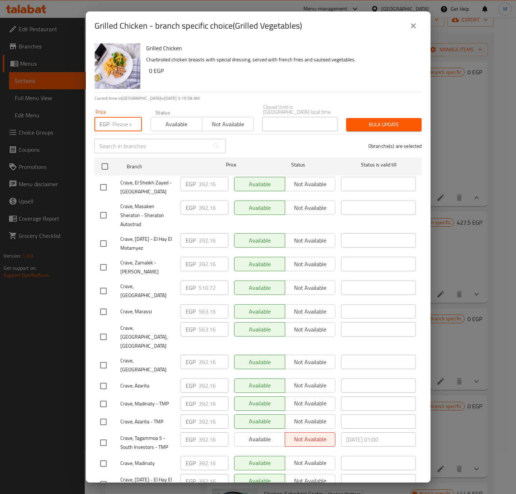
click at [121, 121] on input "number" at bounding box center [126, 124] width 29 height 14
paste input "536.940"
type input "536.940"
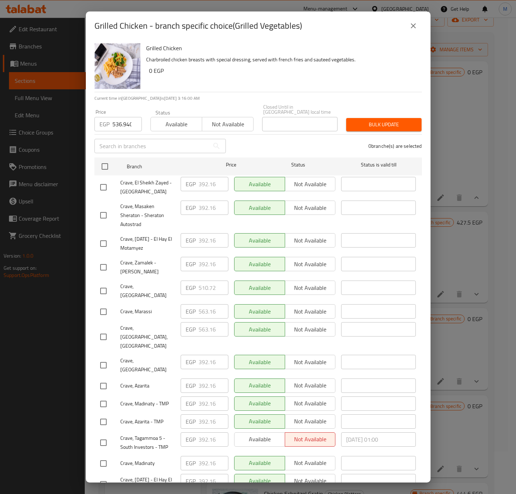
click at [106, 284] on input "checkbox" at bounding box center [103, 291] width 15 height 15
checkbox input "true"
click at [367, 122] on span "Bulk update" at bounding box center [384, 124] width 64 height 9
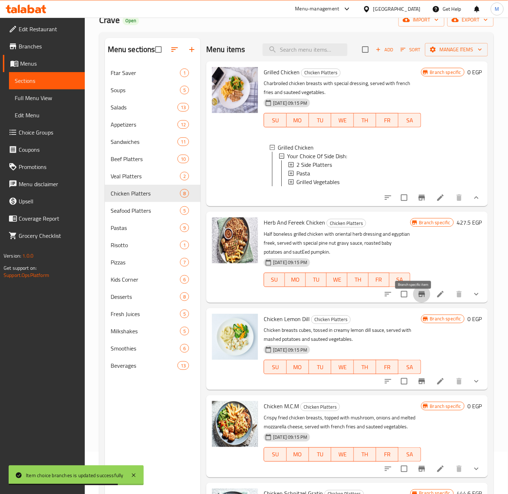
click at [417, 299] on icon "Branch-specific-item" at bounding box center [421, 294] width 9 height 9
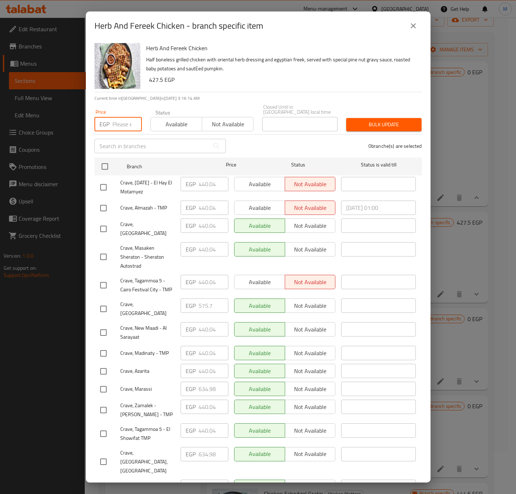
click at [115, 118] on input "number" at bounding box center [126, 124] width 29 height 14
paste input "605.340"
type input "605.340"
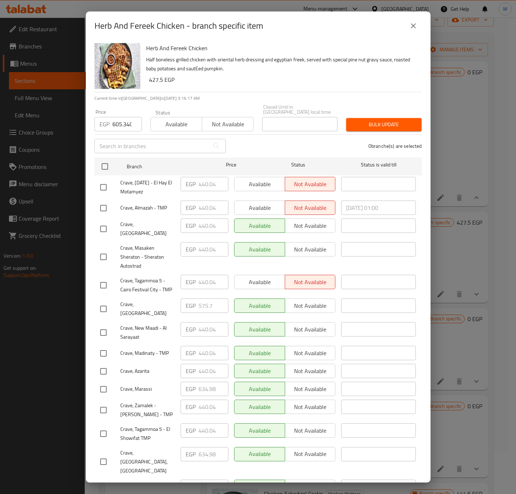
click at [107, 302] on input "checkbox" at bounding box center [103, 309] width 15 height 15
checkbox input "true"
click at [367, 123] on span "Bulk update" at bounding box center [384, 124] width 64 height 9
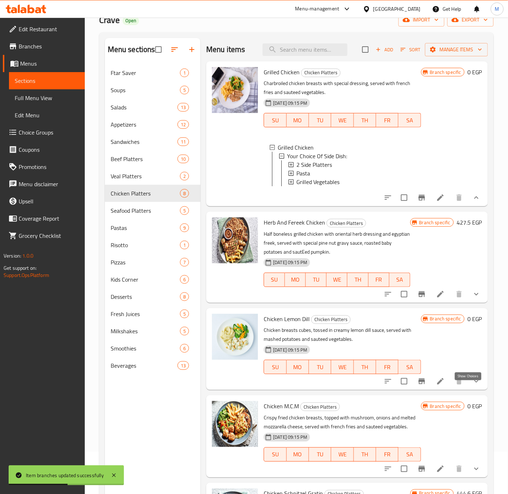
click at [472, 386] on icon "show more" at bounding box center [476, 381] width 9 height 9
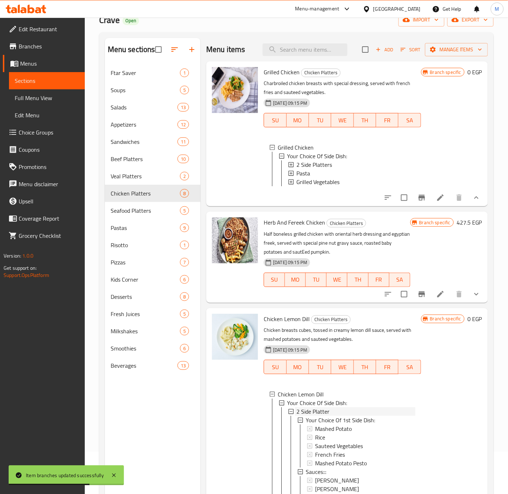
click at [330, 416] on div "2 Side Platter" at bounding box center [355, 412] width 118 height 9
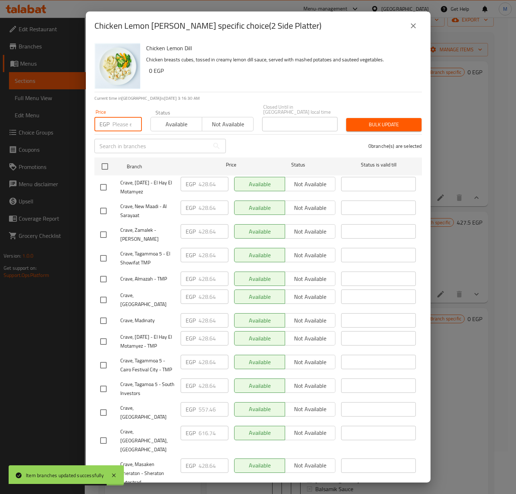
click at [126, 126] on input "number" at bounding box center [126, 124] width 29 height 14
paste input "585.960"
type input "585.960"
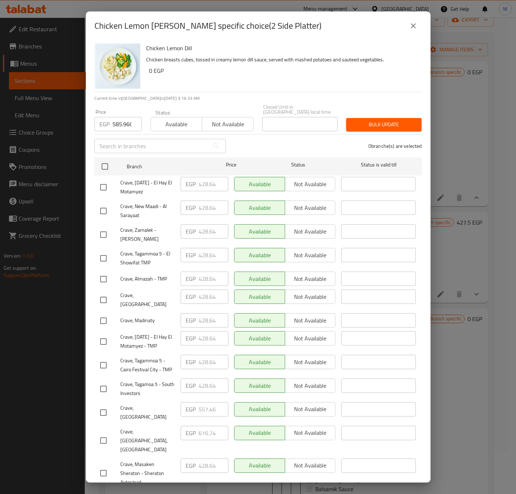
click at [108, 413] on input "checkbox" at bounding box center [103, 412] width 15 height 15
checkbox input "true"
click at [375, 123] on span "Bulk update" at bounding box center [384, 124] width 64 height 9
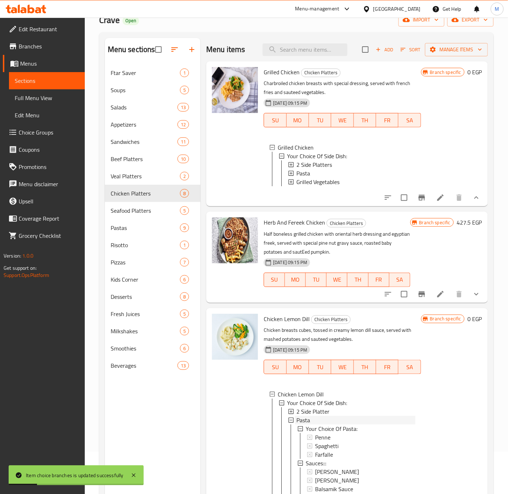
click at [309, 425] on span "Pasta" at bounding box center [303, 420] width 14 height 9
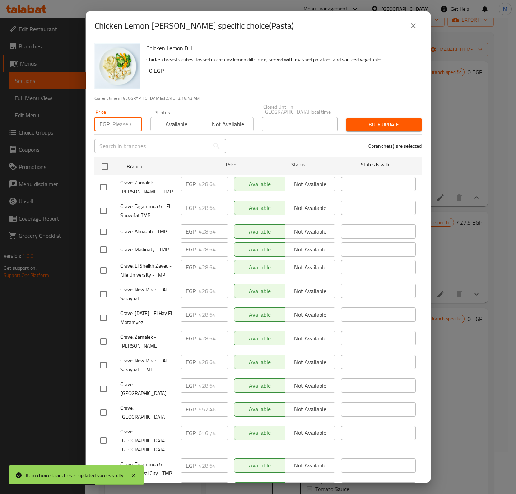
click at [123, 124] on input "number" at bounding box center [126, 124] width 29 height 14
paste input "585.960"
type input "585.960"
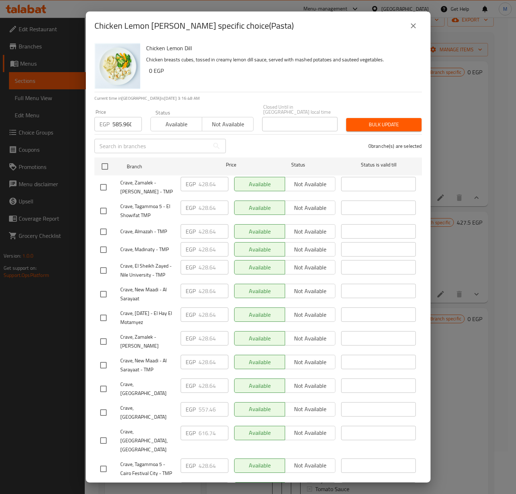
click at [110, 405] on input "checkbox" at bounding box center [103, 412] width 15 height 15
checkbox input "true"
click at [381, 133] on div "1 branche(s) are selected" at bounding box center [328, 146] width 196 height 26
click at [375, 121] on span "Bulk update" at bounding box center [384, 124] width 64 height 9
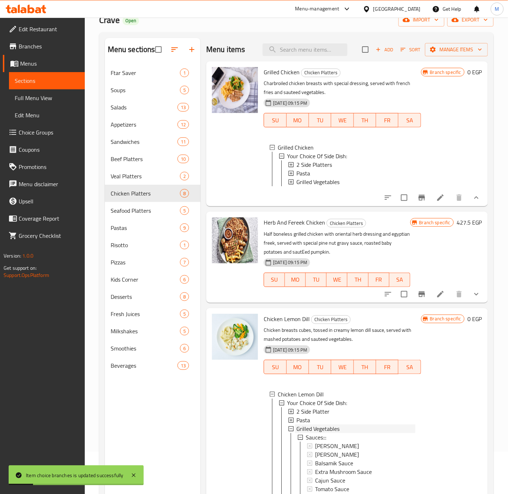
click at [315, 433] on span "Grilled Vegetables" at bounding box center [317, 429] width 43 height 9
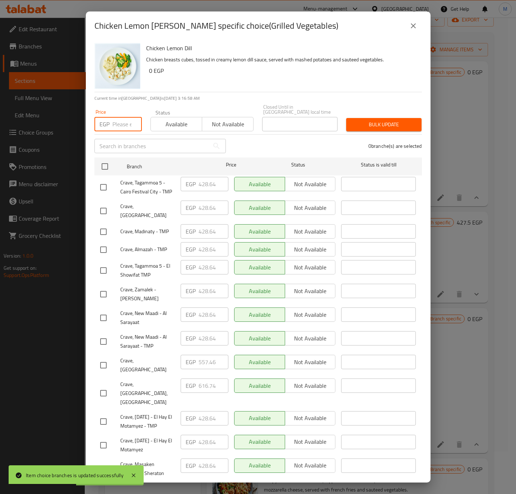
click at [121, 123] on input "number" at bounding box center [126, 124] width 29 height 14
paste input "585.960"
type input "585.960"
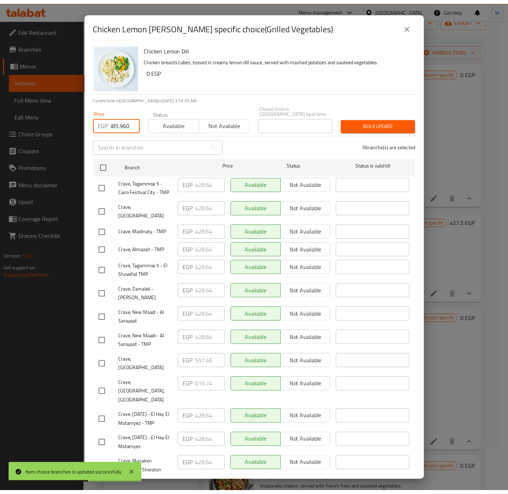
scroll to position [0, 0]
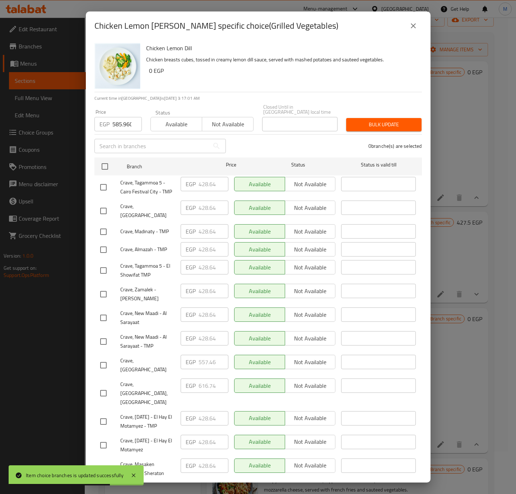
click at [103, 358] on input "checkbox" at bounding box center [103, 365] width 15 height 15
checkbox input "true"
click at [358, 123] on span "Bulk update" at bounding box center [384, 124] width 64 height 9
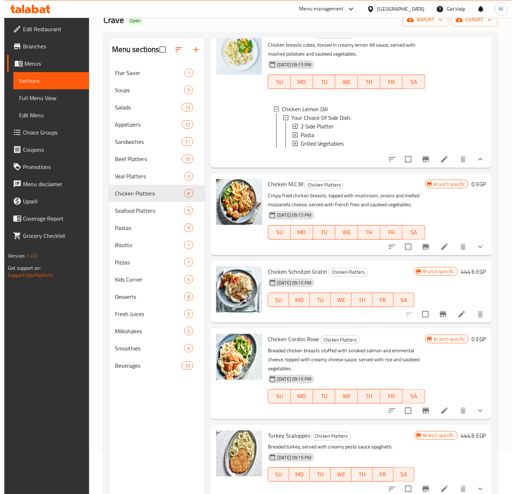
scroll to position [295, 0]
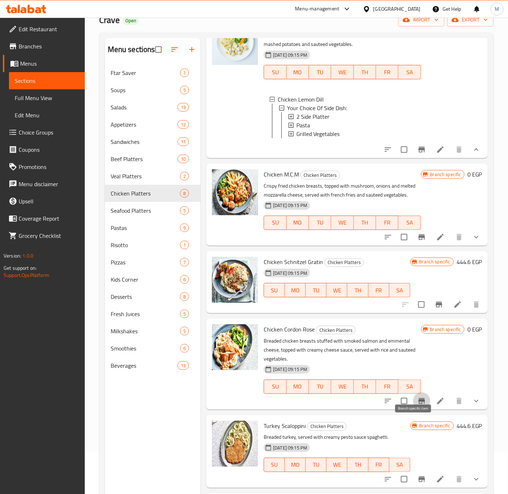
click at [417, 406] on icon "Branch-specific-item" at bounding box center [421, 401] width 9 height 9
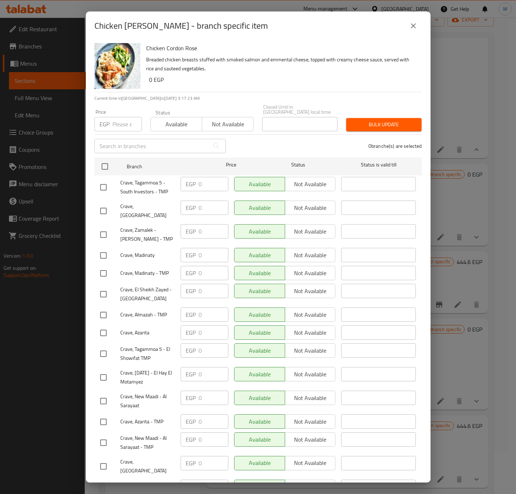
click at [414, 31] on button "close" at bounding box center [413, 25] width 17 height 17
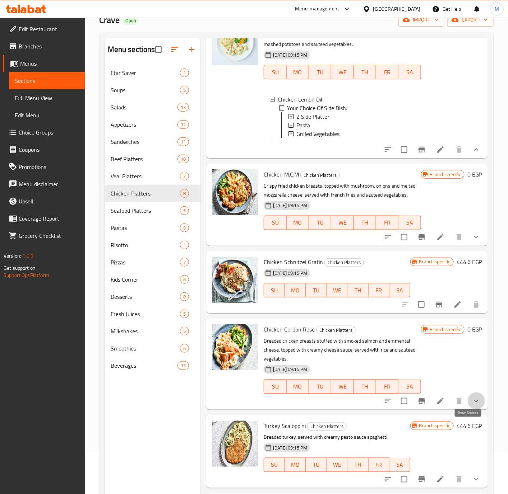
click at [474, 403] on icon "show more" at bounding box center [476, 401] width 4 height 3
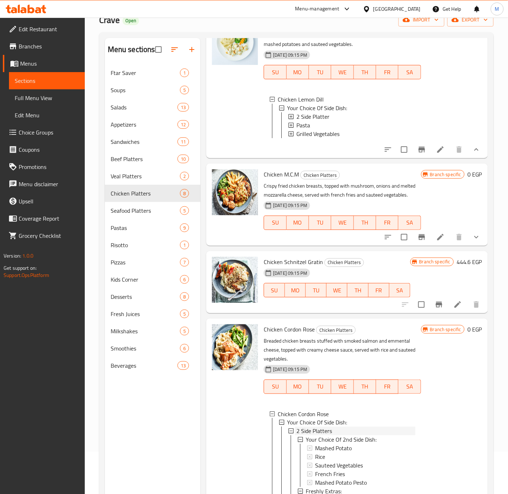
click at [339, 436] on div "2 Side Platters" at bounding box center [355, 431] width 118 height 9
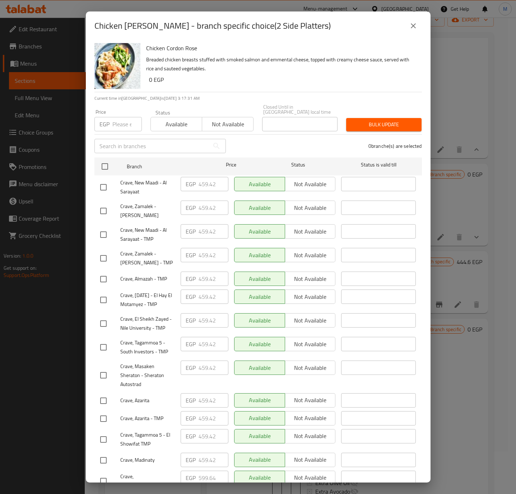
click at [118, 125] on input "number" at bounding box center [126, 124] width 29 height 14
paste input "630.420"
type input "630.420"
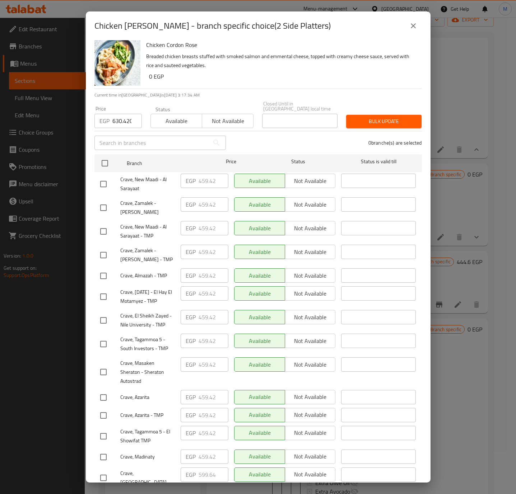
click at [100, 474] on input "checkbox" at bounding box center [103, 478] width 15 height 15
checkbox input "true"
click at [360, 115] on button "Bulk update" at bounding box center [383, 121] width 75 height 13
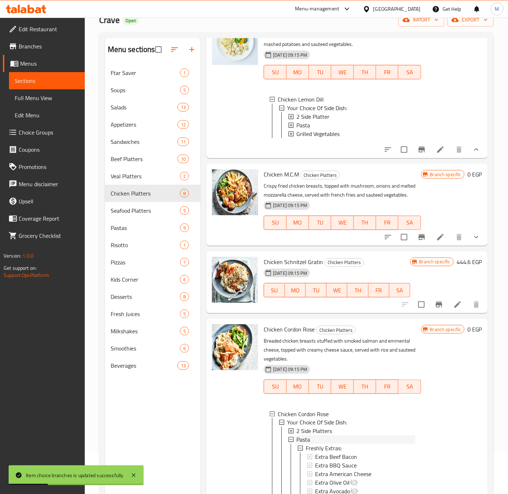
click at [312, 445] on div "Pasta" at bounding box center [355, 440] width 118 height 9
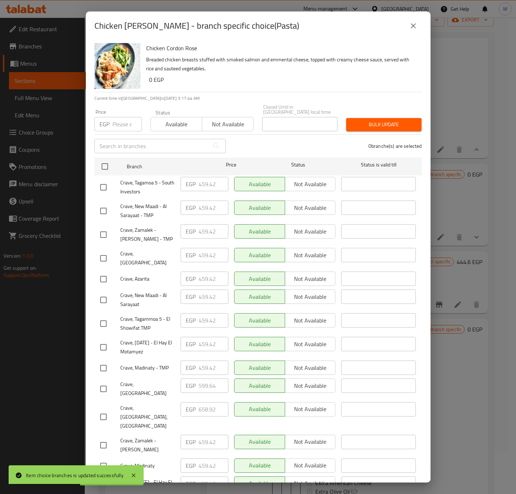
click at [123, 122] on input "number" at bounding box center [126, 124] width 29 height 14
paste input "630.420"
type input "630.420"
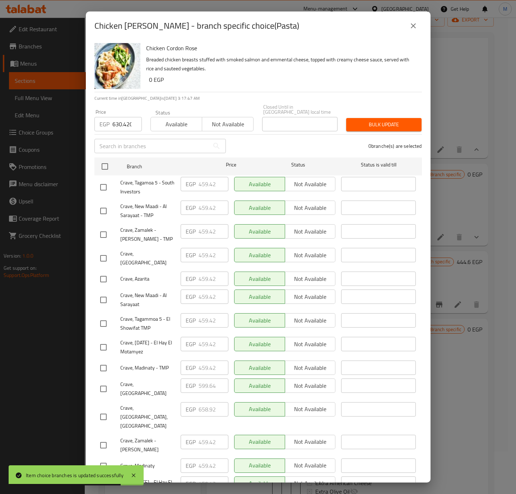
click at [101, 382] on input "checkbox" at bounding box center [103, 389] width 15 height 15
checkbox input "true"
click at [371, 120] on span "Bulk update" at bounding box center [384, 124] width 64 height 9
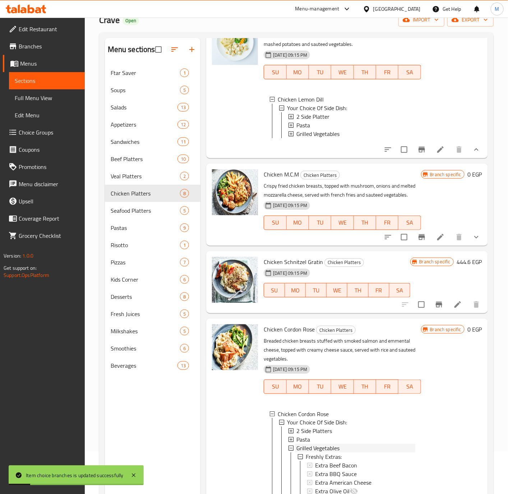
click at [331, 453] on span "Grilled Vegetables" at bounding box center [317, 449] width 43 height 9
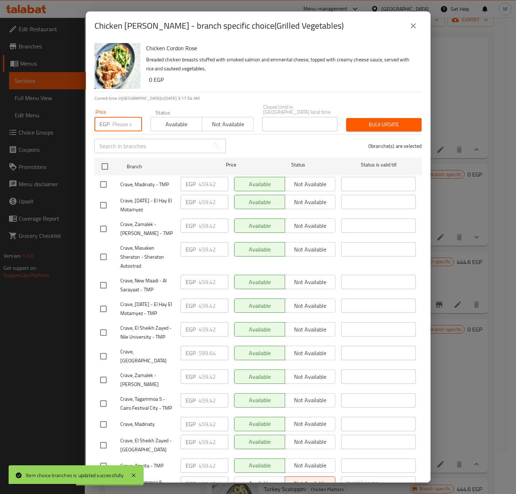
click at [120, 120] on input "number" at bounding box center [126, 124] width 29 height 14
paste input "630.420"
type input "630.420"
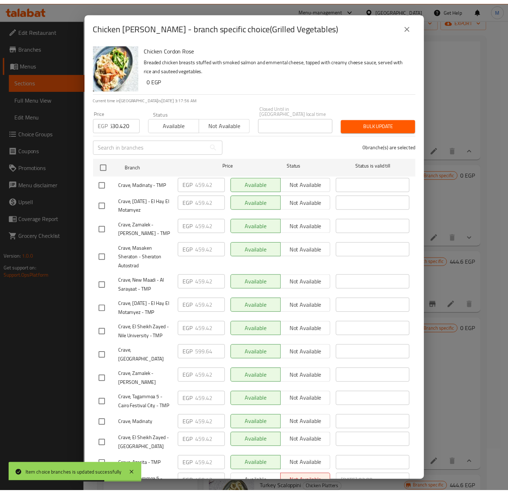
scroll to position [0, 0]
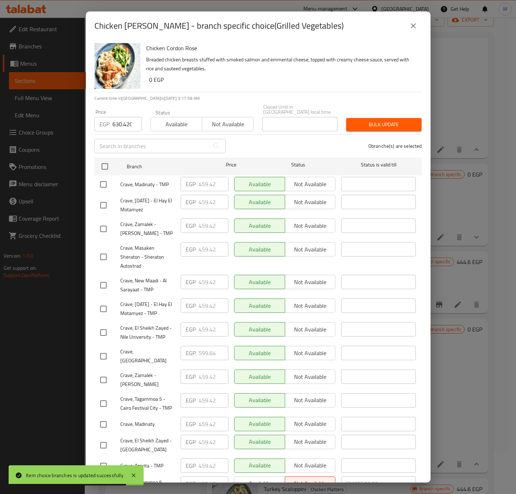
click at [105, 359] on input "checkbox" at bounding box center [103, 356] width 15 height 15
checkbox input "true"
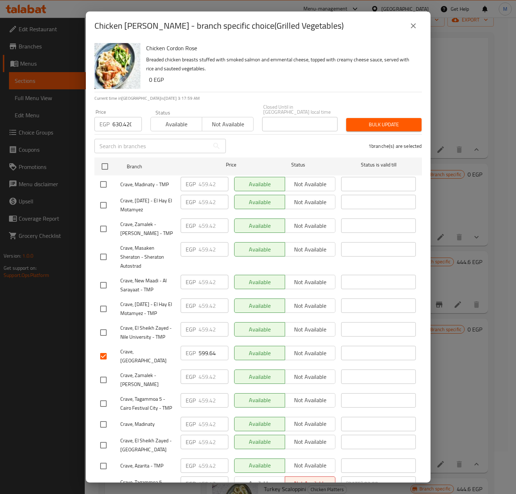
click at [355, 121] on span "Bulk update" at bounding box center [384, 124] width 64 height 9
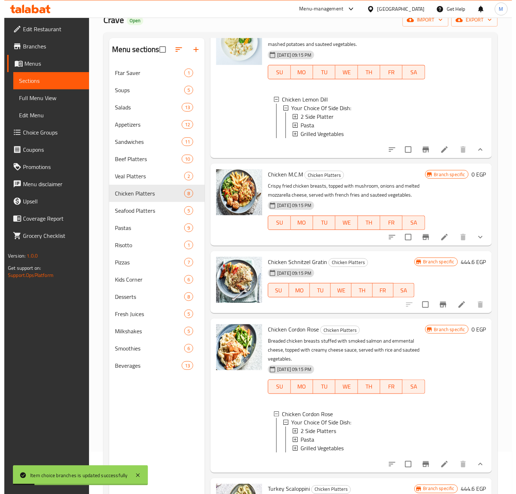
scroll to position [101, 0]
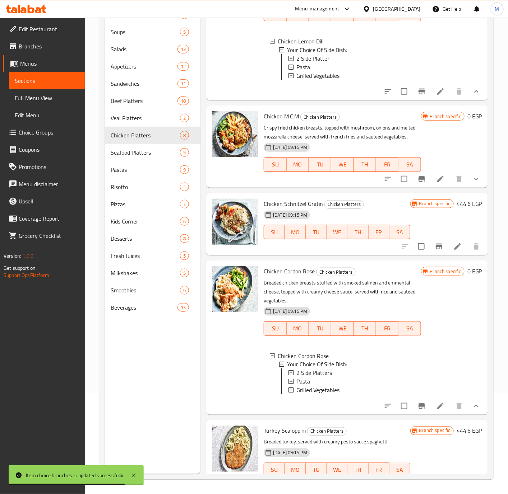
drag, startPoint x: 466, startPoint y: 208, endPoint x: 415, endPoint y: 240, distance: 59.5
click at [468, 188] on button "show more" at bounding box center [476, 179] width 17 height 17
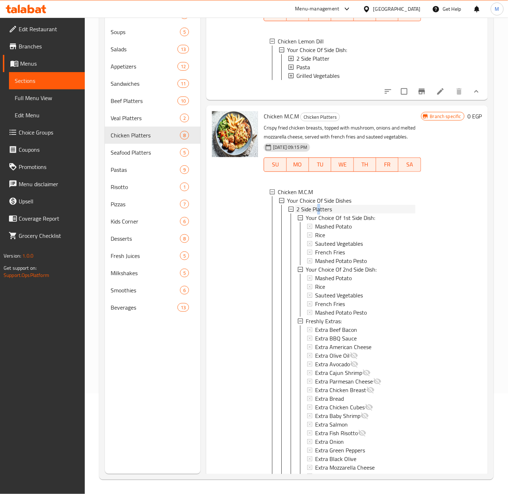
click at [318, 214] on span "2 Side Platters" at bounding box center [314, 209] width 36 height 9
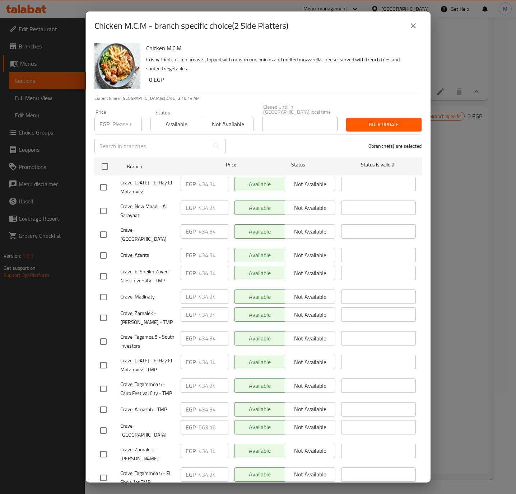
click at [116, 122] on input "number" at bounding box center [126, 124] width 29 height 14
paste input "591.660"
type input "591.660"
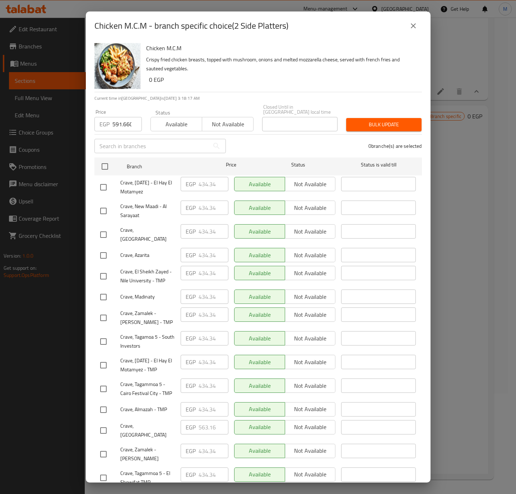
click at [105, 424] on input "checkbox" at bounding box center [103, 430] width 15 height 15
checkbox input "true"
click at [365, 125] on button "Bulk update" at bounding box center [383, 124] width 75 height 13
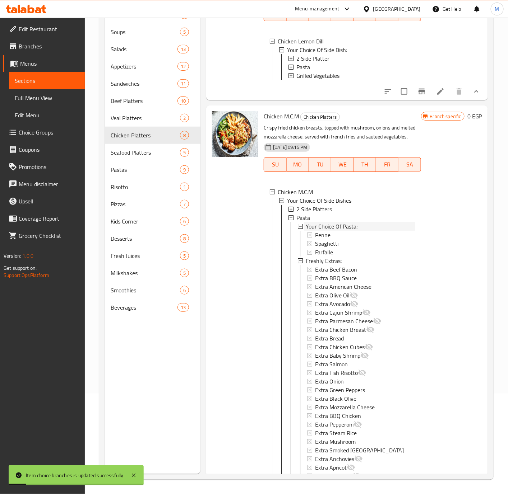
click at [306, 231] on span "Your Choice Of Pasta:" at bounding box center [332, 226] width 52 height 9
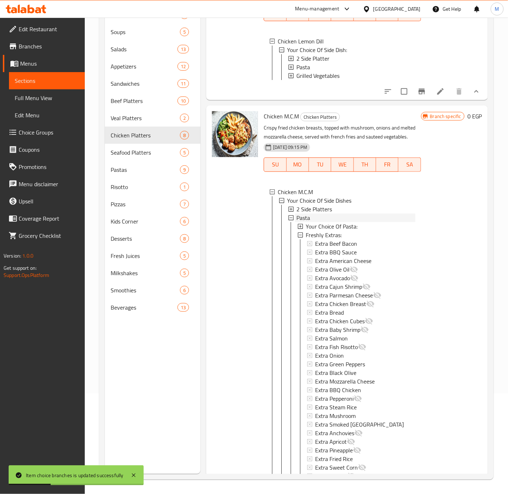
click at [306, 222] on span "Pasta" at bounding box center [303, 218] width 14 height 9
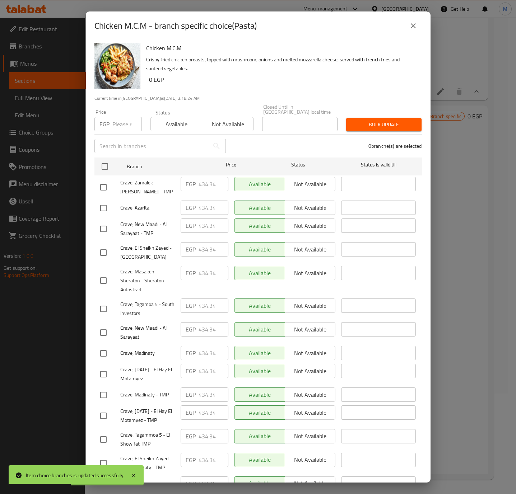
click at [124, 122] on input "number" at bounding box center [126, 124] width 29 height 14
paste input "591.660"
type input "591.660"
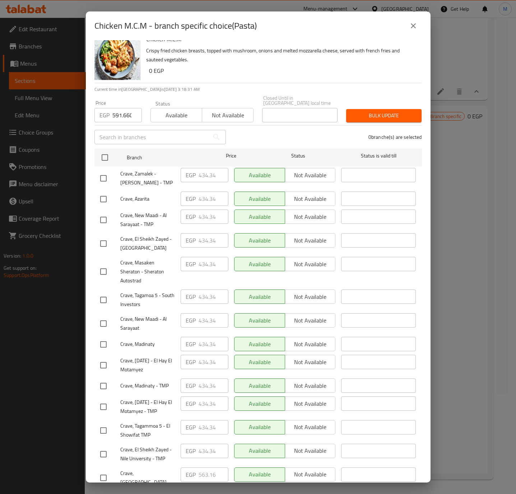
click at [104, 484] on div "Chicken M.C.M - branch specific choice(Pasta) Chicken M.C.M Crispy fried chicke…" at bounding box center [258, 247] width 516 height 494
click at [103, 479] on input "checkbox" at bounding box center [103, 478] width 15 height 15
checkbox input "true"
click at [373, 113] on span "Bulk update" at bounding box center [384, 115] width 64 height 9
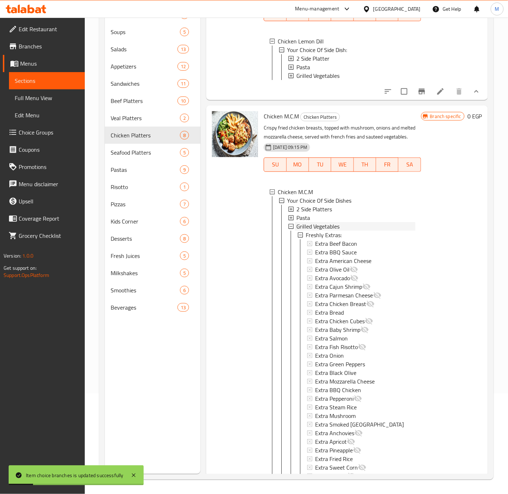
click at [332, 231] on span "Grilled Vegetables" at bounding box center [317, 226] width 43 height 9
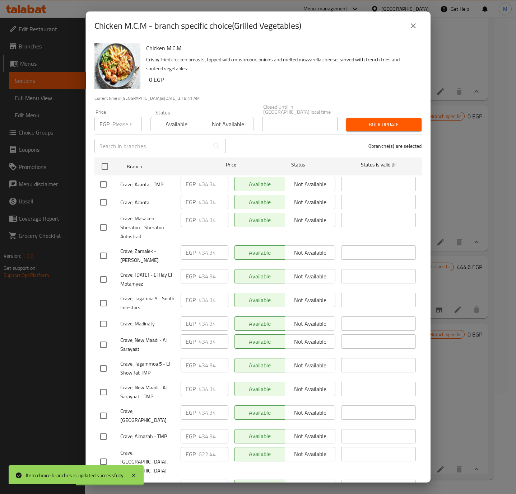
click at [116, 124] on input "number" at bounding box center [126, 124] width 29 height 14
paste input "591.660"
type input "591.660"
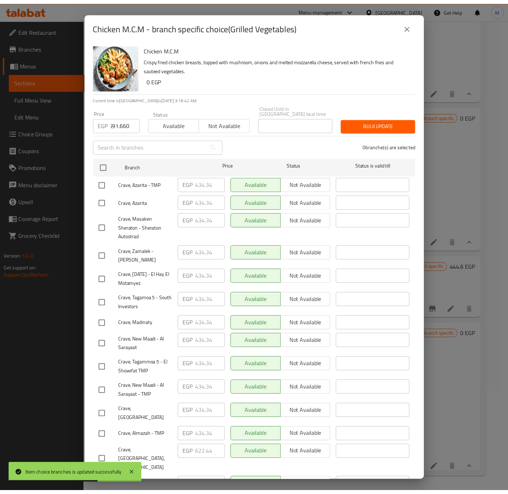
scroll to position [0, 0]
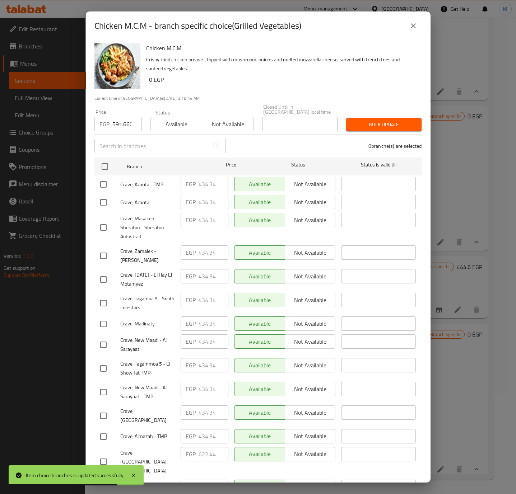
click at [107, 409] on input "checkbox" at bounding box center [103, 416] width 15 height 15
checkbox input "true"
click at [360, 120] on span "Bulk update" at bounding box center [384, 124] width 64 height 9
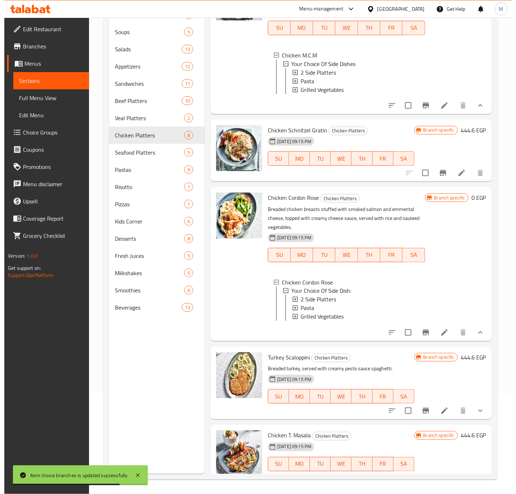
scroll to position [486, 0]
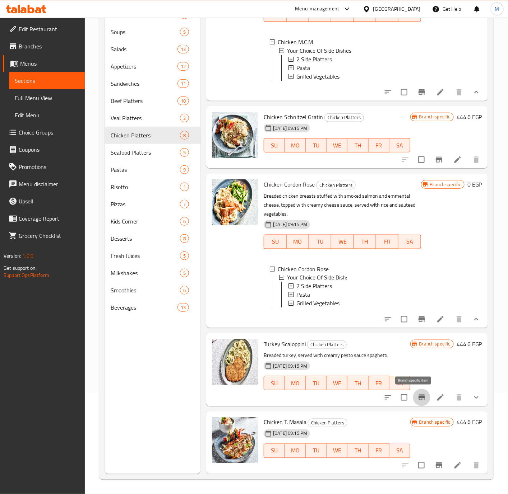
click at [417, 402] on icon "Branch-specific-item" at bounding box center [421, 398] width 9 height 9
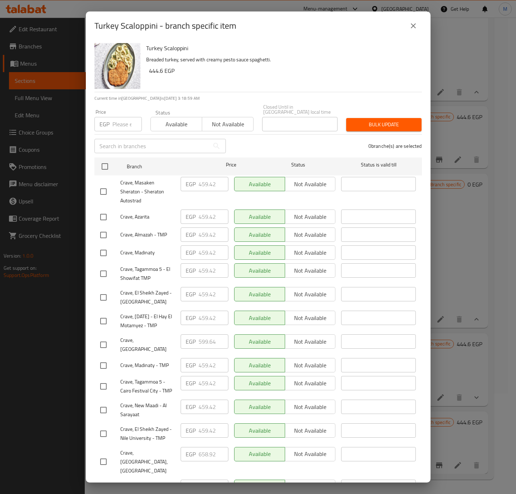
click at [118, 121] on input "number" at bounding box center [126, 124] width 29 height 14
paste input "630.420"
type input "630.420"
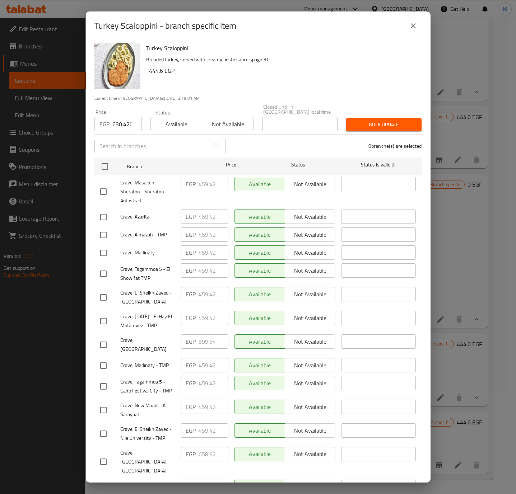
click at [105, 344] on input "checkbox" at bounding box center [103, 345] width 15 height 15
checkbox input "true"
click at [380, 125] on button "Bulk update" at bounding box center [383, 124] width 75 height 13
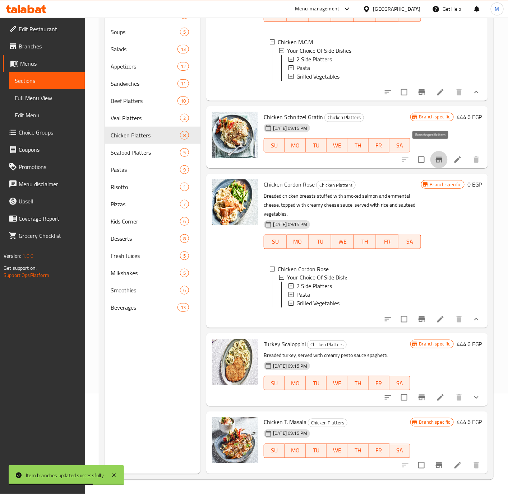
click at [434, 155] on icon "Branch-specific-item" at bounding box center [438, 159] width 9 height 9
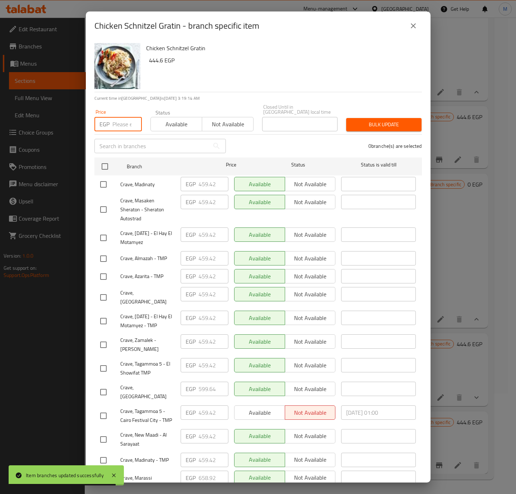
click at [126, 117] on input "number" at bounding box center [126, 124] width 29 height 14
paste input "630.420"
type input "630.420"
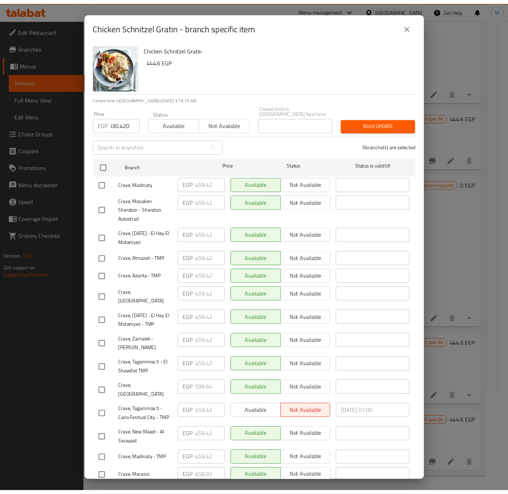
scroll to position [0, 0]
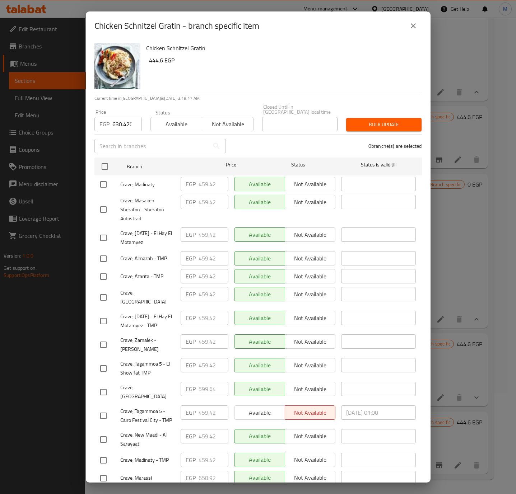
click at [106, 390] on input "checkbox" at bounding box center [103, 392] width 15 height 15
checkbox input "true"
click at [360, 122] on span "Bulk update" at bounding box center [384, 124] width 64 height 9
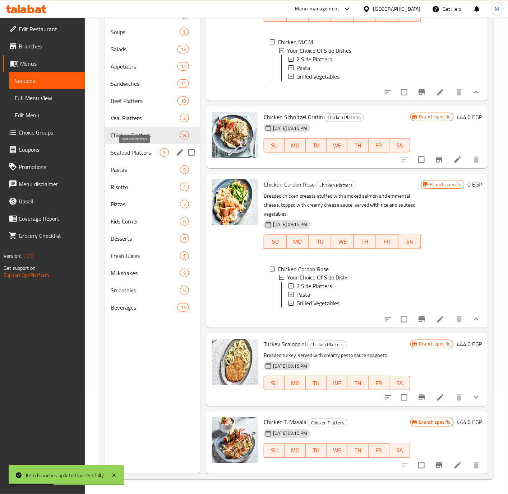
click at [140, 153] on span "Seafood Platters" at bounding box center [135, 152] width 49 height 9
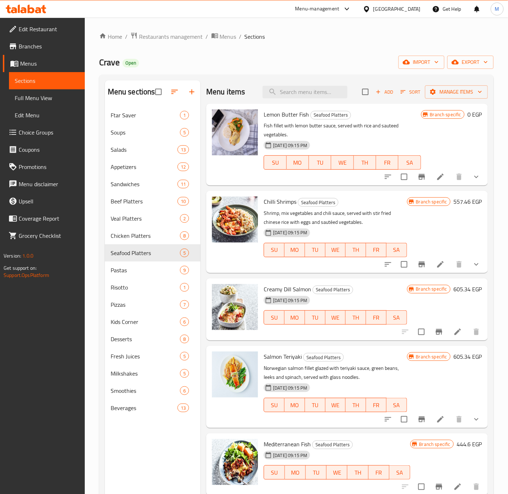
click at [475, 179] on icon "show more" at bounding box center [476, 177] width 9 height 9
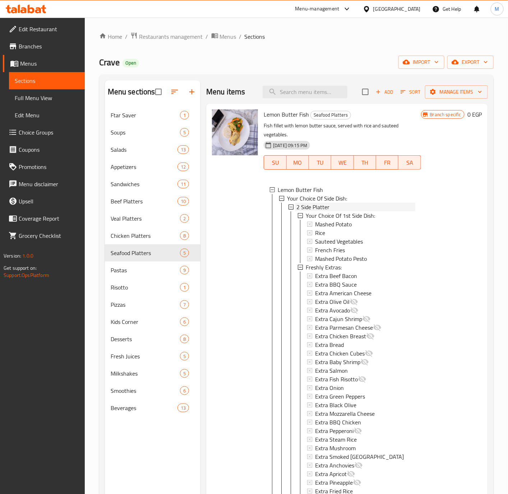
click at [330, 205] on div "2 Side Platter" at bounding box center [355, 207] width 118 height 9
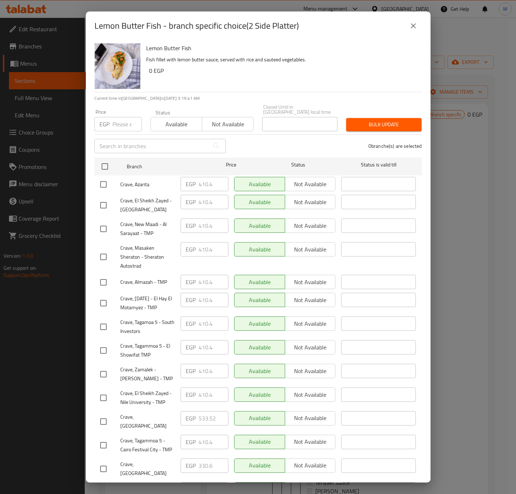
click at [124, 123] on input "number" at bounding box center [126, 124] width 29 height 14
paste input "560.880"
type input "560.880"
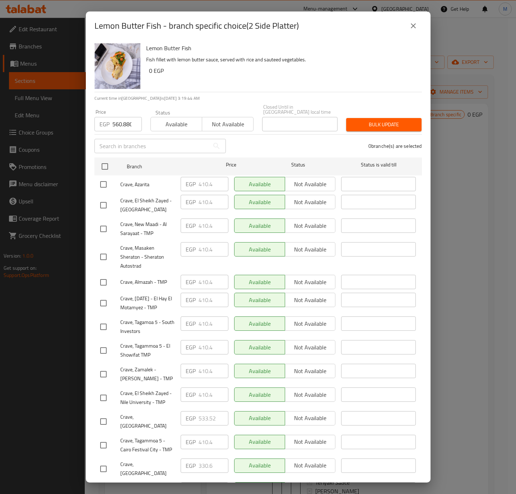
click at [104, 418] on input "checkbox" at bounding box center [103, 421] width 15 height 15
checkbox input "true"
click at [354, 127] on div "Bulk update" at bounding box center [384, 125] width 84 height 22
click at [358, 124] on span "Bulk update" at bounding box center [384, 124] width 64 height 9
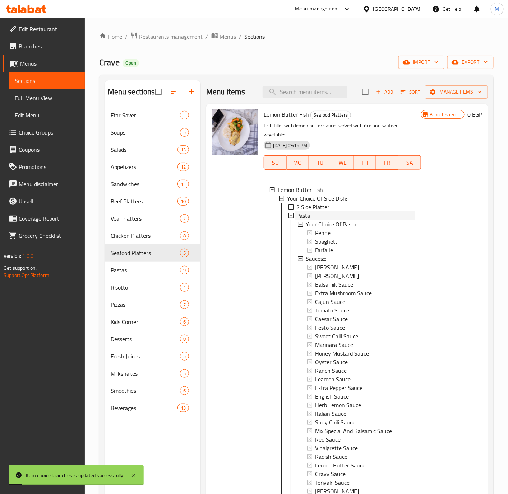
click at [321, 217] on div "Pasta" at bounding box center [355, 216] width 118 height 9
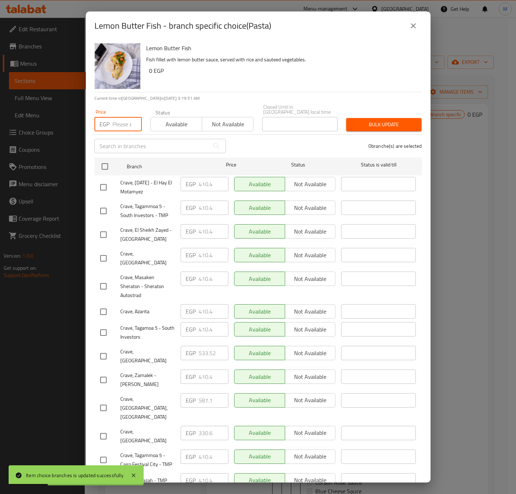
click at [127, 120] on input "number" at bounding box center [126, 124] width 29 height 14
paste input "560.880"
type input "560.880"
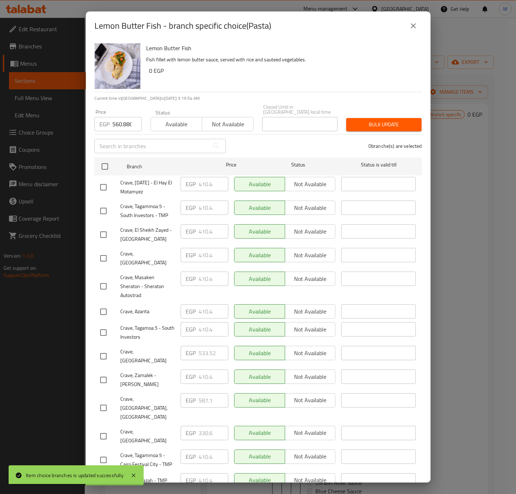
click at [110, 349] on input "checkbox" at bounding box center [103, 356] width 15 height 15
checkbox input "true"
click at [359, 125] on button "Bulk update" at bounding box center [383, 124] width 75 height 13
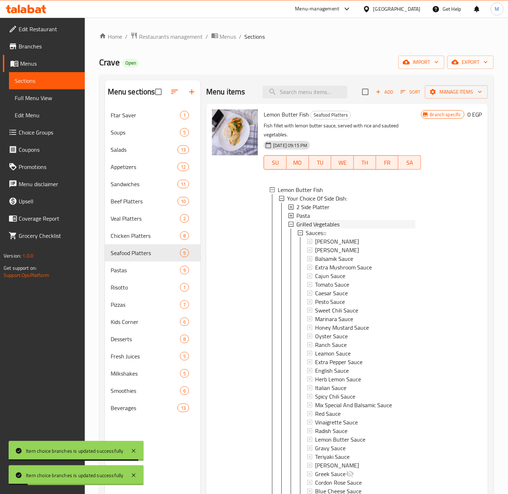
click at [324, 225] on span "Grilled Vegetables" at bounding box center [317, 224] width 43 height 9
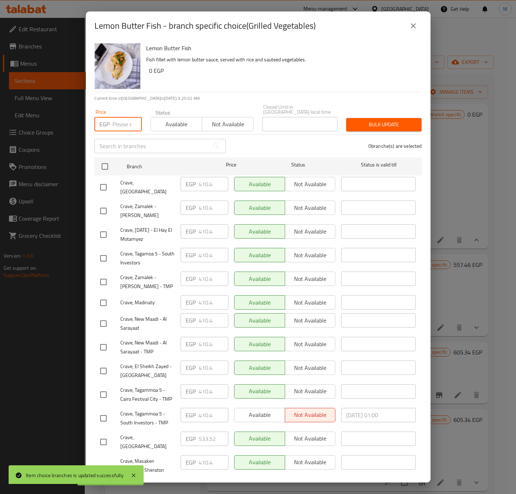
click at [123, 124] on input "number" at bounding box center [126, 124] width 29 height 14
paste input "560.880"
type input "560.880"
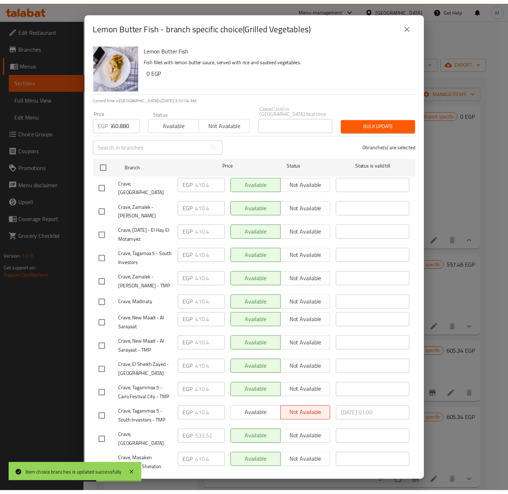
scroll to position [0, 0]
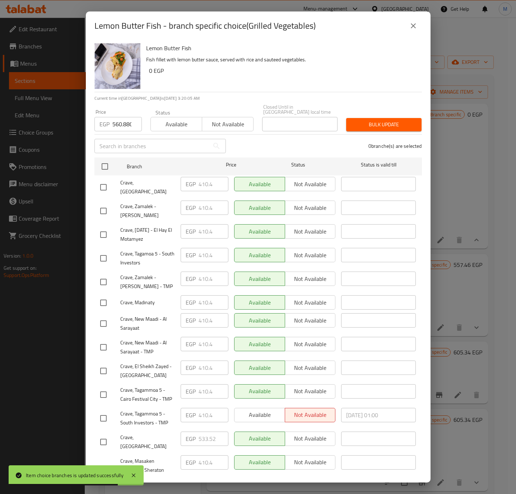
click at [103, 435] on input "checkbox" at bounding box center [103, 442] width 15 height 15
checkbox input "true"
click at [366, 124] on span "Bulk update" at bounding box center [384, 124] width 64 height 9
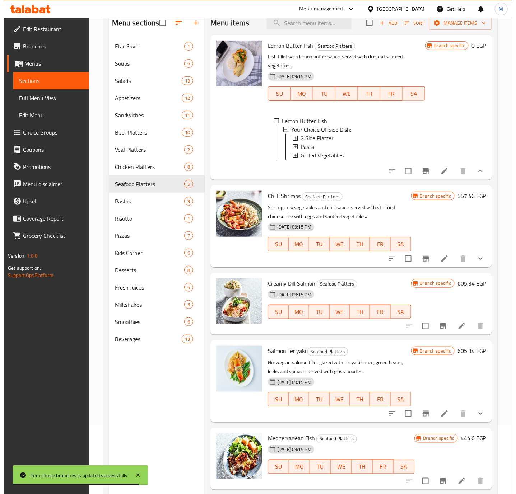
scroll to position [71, 0]
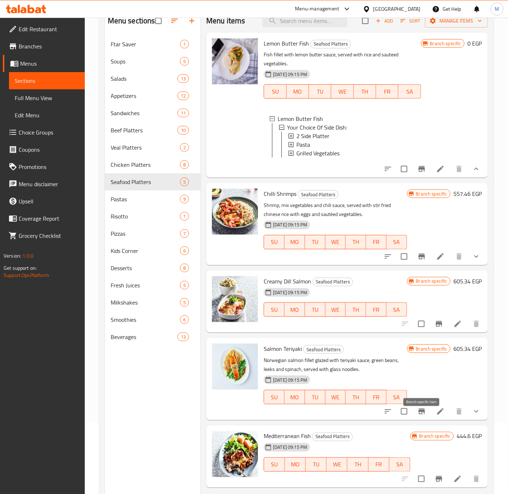
click at [422, 415] on icon "Branch-specific-item" at bounding box center [421, 412] width 6 height 6
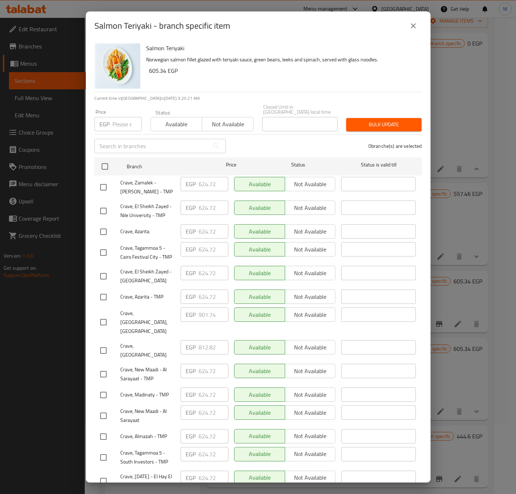
click at [124, 129] on div "Price EGP Price" at bounding box center [118, 120] width 56 height 31
click at [125, 122] on input "number" at bounding box center [126, 124] width 29 height 14
paste input "853.860"
type input "853.860"
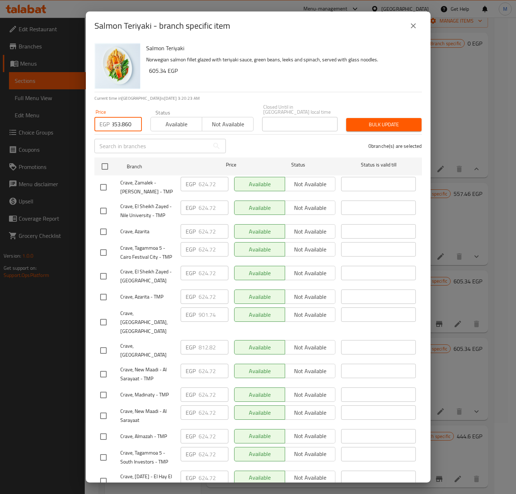
scroll to position [0, 0]
click at [101, 343] on input "checkbox" at bounding box center [103, 350] width 15 height 15
checkbox input "true"
click at [365, 121] on span "Bulk update" at bounding box center [384, 124] width 64 height 9
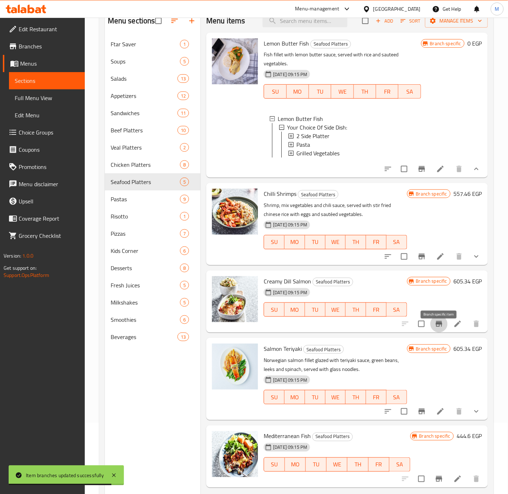
click at [437, 329] on icon "Branch-specific-item" at bounding box center [438, 324] width 9 height 9
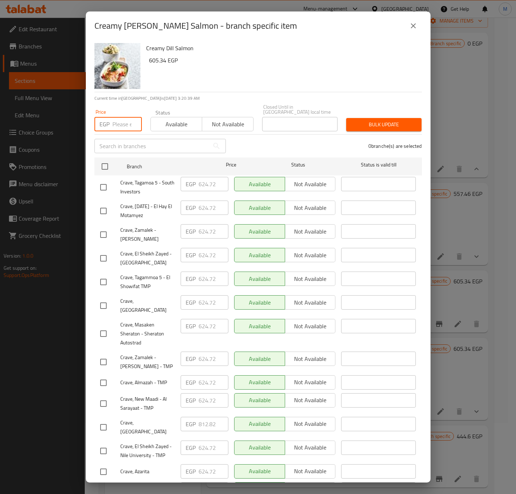
click at [117, 120] on input "number" at bounding box center [126, 124] width 29 height 14
paste input "853.860"
type input "853.860"
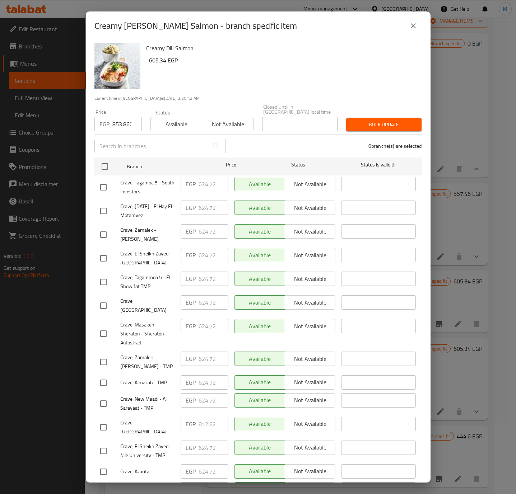
click at [106, 420] on input "checkbox" at bounding box center [103, 427] width 15 height 15
checkbox input "true"
click at [366, 123] on span "Bulk update" at bounding box center [384, 124] width 64 height 9
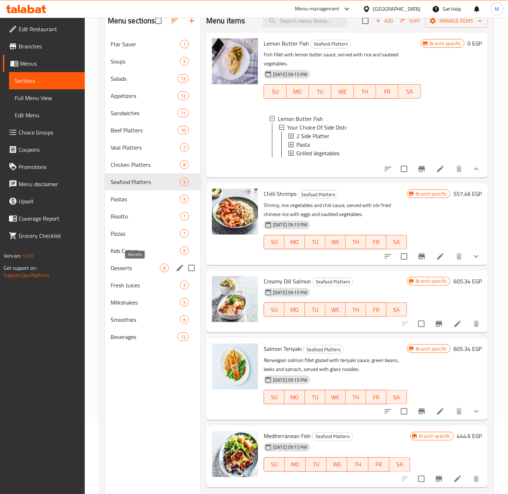
click at [130, 264] on span "Desserts" at bounding box center [135, 268] width 49 height 9
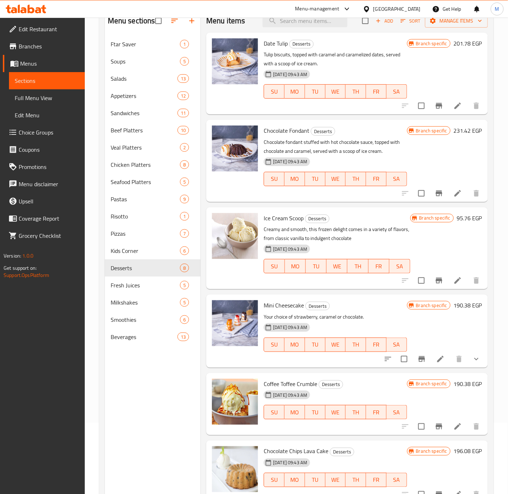
click at [430, 199] on button "Branch-specific-item" at bounding box center [438, 193] width 17 height 17
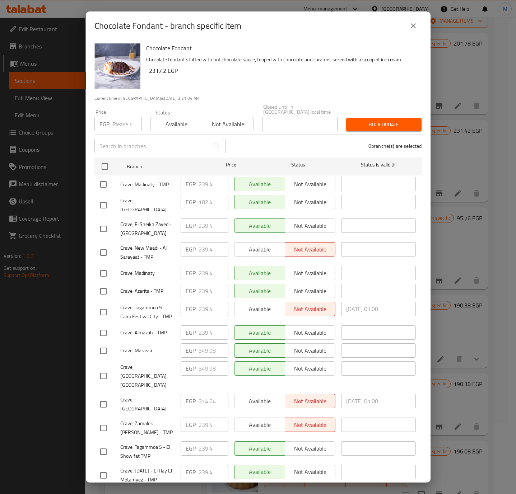
click at [124, 126] on input "number" at bounding box center [126, 124] width 29 height 14
paste input "331.740"
type input "331.740"
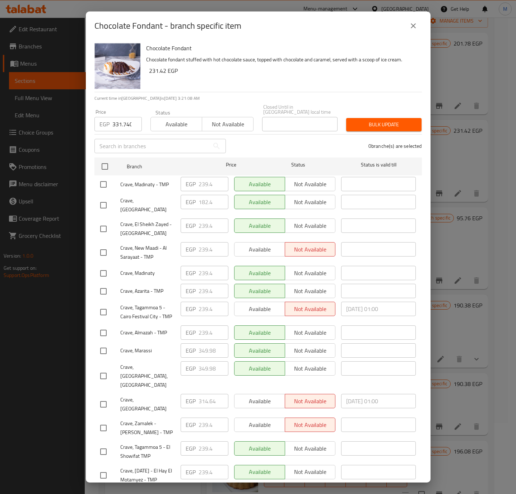
click at [103, 397] on input "checkbox" at bounding box center [103, 404] width 15 height 15
checkbox input "true"
click at [360, 124] on span "Bulk update" at bounding box center [384, 124] width 64 height 9
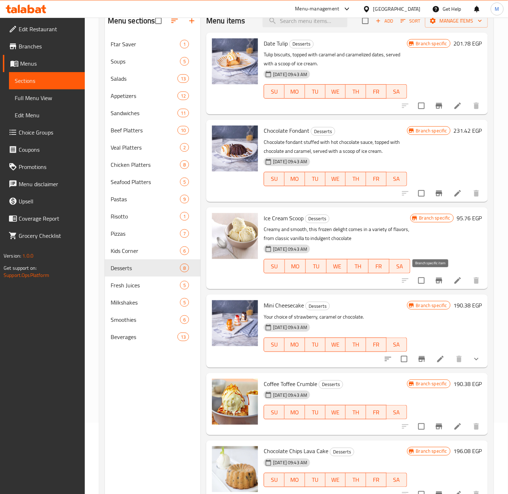
click at [436, 280] on icon "Branch-specific-item" at bounding box center [439, 281] width 6 height 6
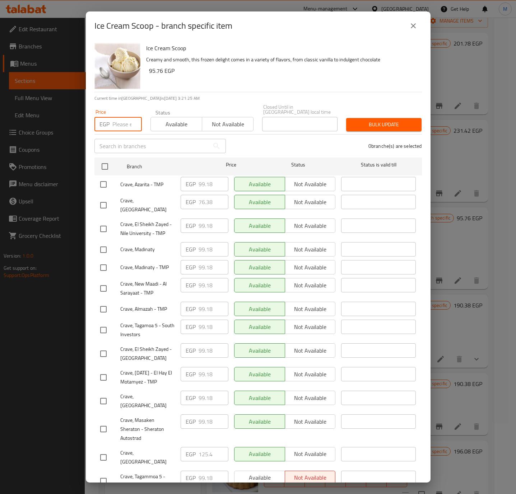
click at [126, 122] on input "number" at bounding box center [126, 124] width 29 height 14
paste input "132.240"
type input "132.240"
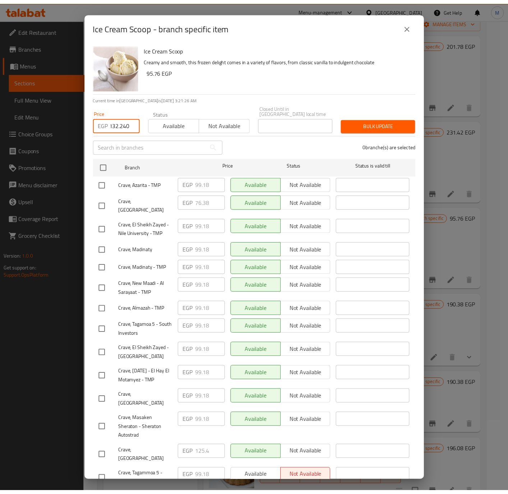
scroll to position [0, 0]
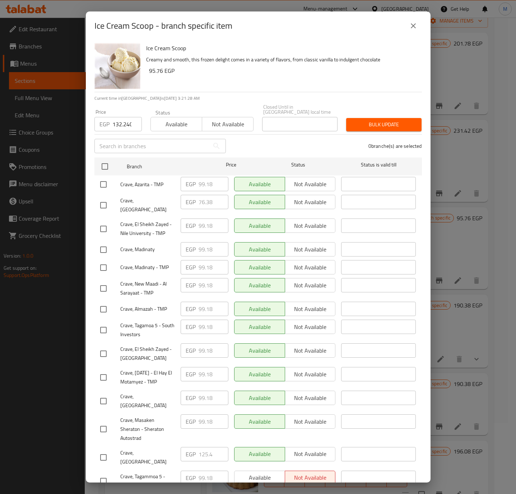
click at [106, 450] on input "checkbox" at bounding box center [103, 457] width 15 height 15
checkbox input "true"
click at [383, 120] on span "Bulk update" at bounding box center [384, 124] width 64 height 9
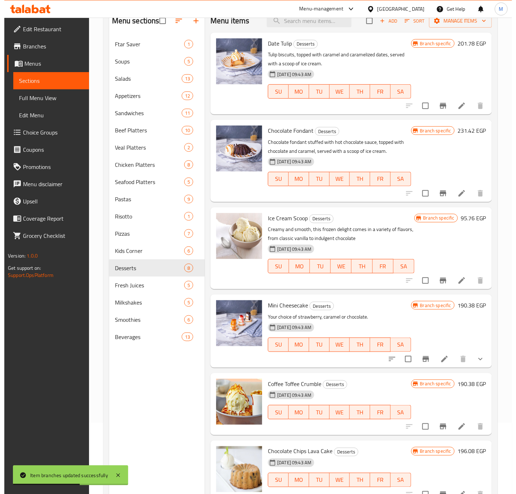
scroll to position [84, 0]
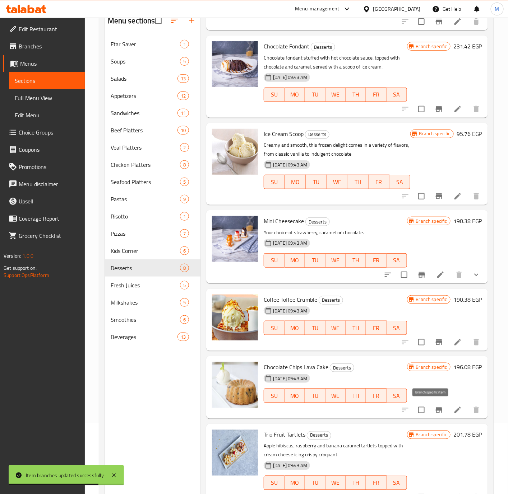
click at [430, 415] on button "Branch-specific-item" at bounding box center [438, 410] width 17 height 17
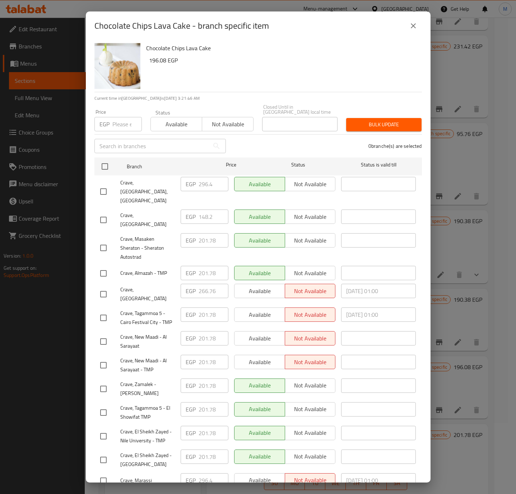
click at [121, 121] on input "number" at bounding box center [126, 124] width 29 height 14
paste input "281.580"
type input "281.580"
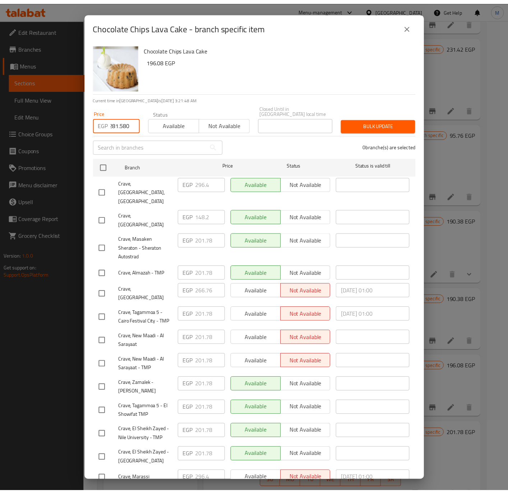
scroll to position [0, 0]
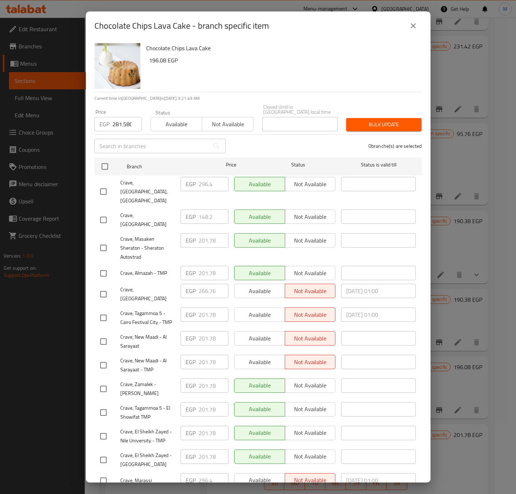
click at [104, 287] on input "checkbox" at bounding box center [103, 294] width 15 height 15
checkbox input "true"
click at [372, 118] on button "Bulk update" at bounding box center [383, 124] width 75 height 13
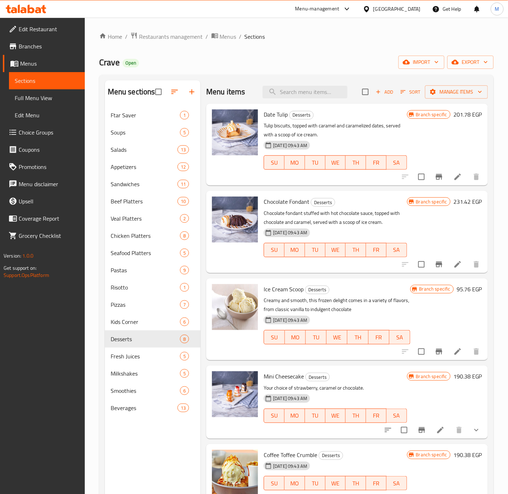
click at [465, 55] on div "Home / Restaurants management / Menus / Sections Crave Open import export Menu …" at bounding box center [296, 306] width 394 height 549
click at [465, 59] on span "export" at bounding box center [470, 62] width 35 height 9
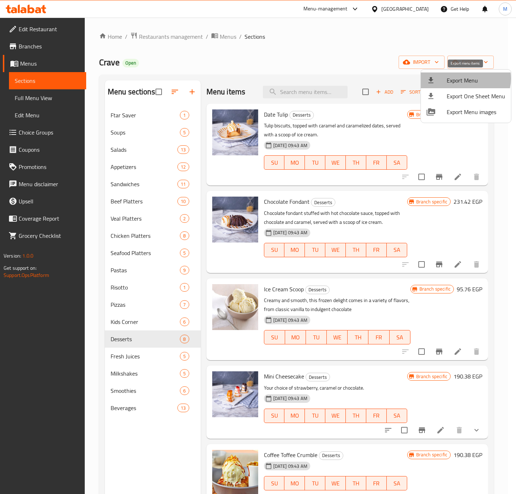
click at [464, 79] on span "Export Menu" at bounding box center [476, 80] width 59 height 9
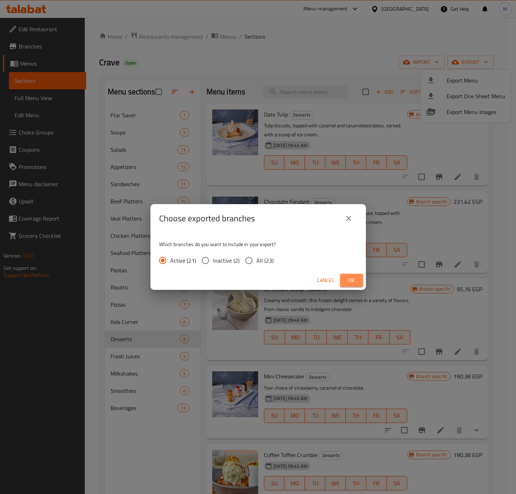
click at [352, 281] on span "Ok" at bounding box center [351, 280] width 11 height 9
